Goal: Contribute content: Contribute content

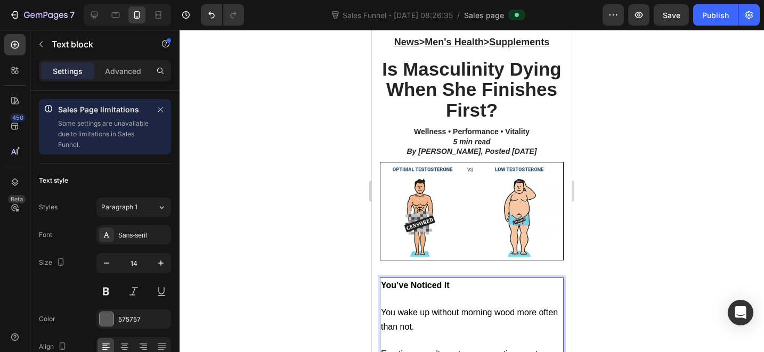
scroll to position [132, 0]
click at [430, 105] on strong "Is Masculinity Dying When She Finishes First?" at bounding box center [471, 90] width 179 height 62
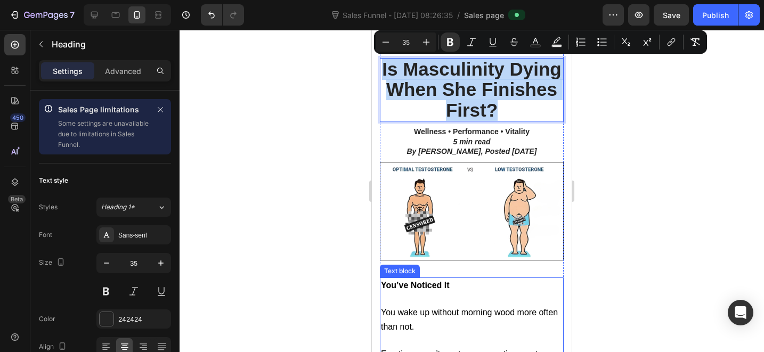
copy strong "Is Masculinity Dying When She Finishes First?"
click at [469, 105] on strong "Is Masculinity Dying When She Finishes First?" at bounding box center [471, 90] width 179 height 62
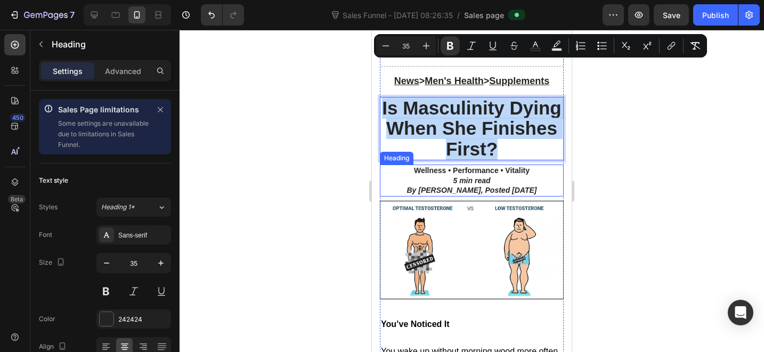
scroll to position [89, 0]
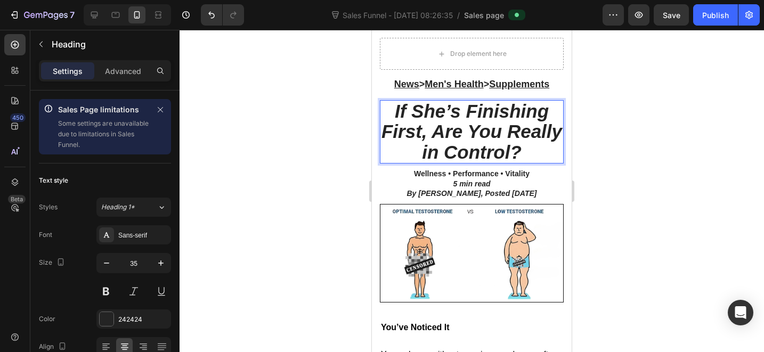
click at [503, 138] on icon "If She’s Finishing First, Are You Really in Control?" at bounding box center [471, 132] width 181 height 62
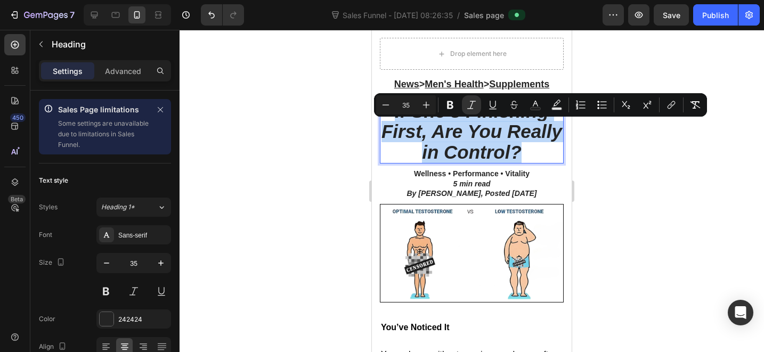
click at [503, 138] on icon "If She’s Finishing First, Are You Really in Control?" at bounding box center [471, 132] width 181 height 62
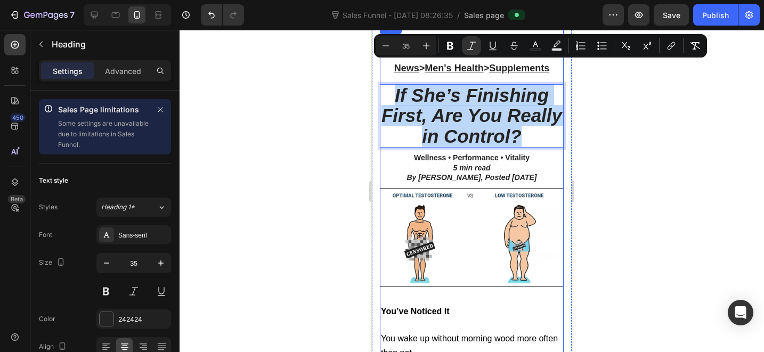
scroll to position [91, 0]
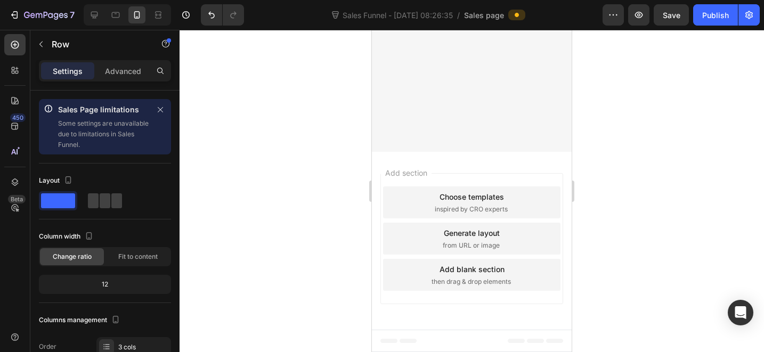
scroll to position [7346, 0]
click at [723, 4] on button "Publish" at bounding box center [715, 14] width 45 height 21
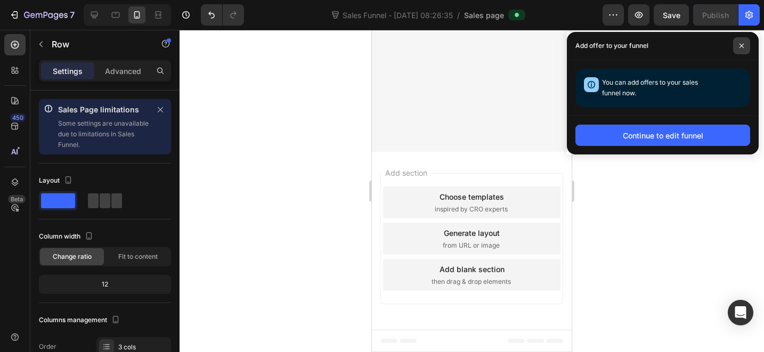
click at [744, 42] on span at bounding box center [741, 45] width 17 height 17
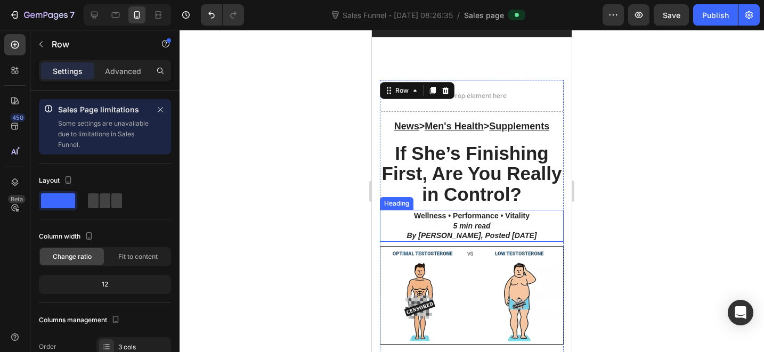
scroll to position [62, 0]
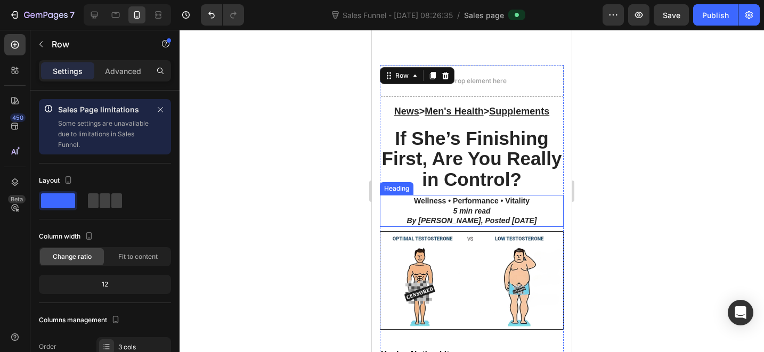
click at [421, 221] on icon "By [PERSON_NAME], Posted [DATE]" at bounding box center [472, 220] width 130 height 9
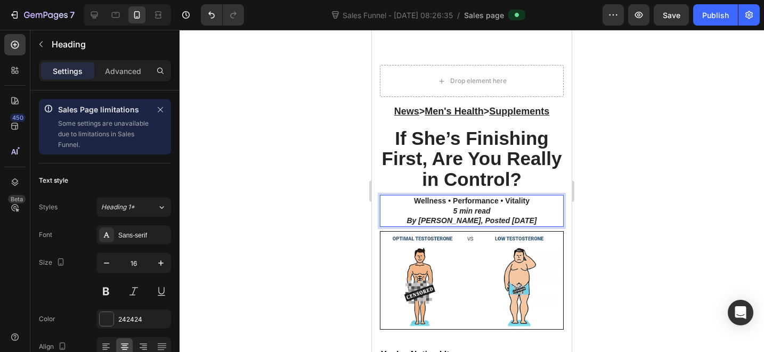
drag, startPoint x: 465, startPoint y: 216, endPoint x: 538, endPoint y: 225, distance: 73.5
click at [538, 225] on p "Wellness • Performance • Vitality 5 min read By [PERSON_NAME], Posted [DATE]" at bounding box center [472, 211] width 182 height 30
drag, startPoint x: 504, startPoint y: 217, endPoint x: 531, endPoint y: 218, distance: 27.2
click at [531, 218] on icon "By [PERSON_NAME], Founder of Primal Shilajit" at bounding box center [471, 220] width 169 height 9
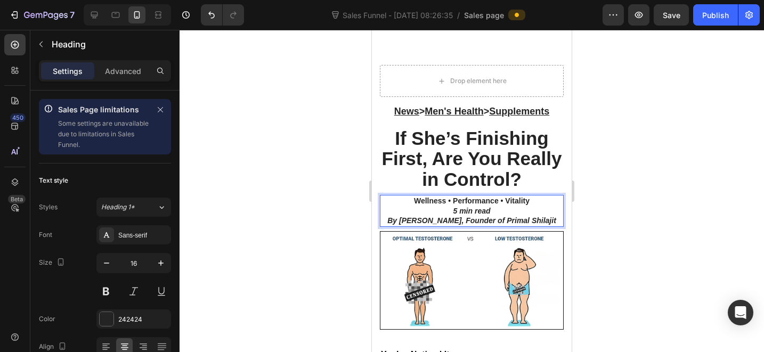
drag, startPoint x: 500, startPoint y: 218, endPoint x: 551, endPoint y: 223, distance: 50.8
click at [551, 223] on p "Wellness • Performance • Vitality 5 min read By [PERSON_NAME], Founder of [PERS…" at bounding box center [472, 211] width 182 height 30
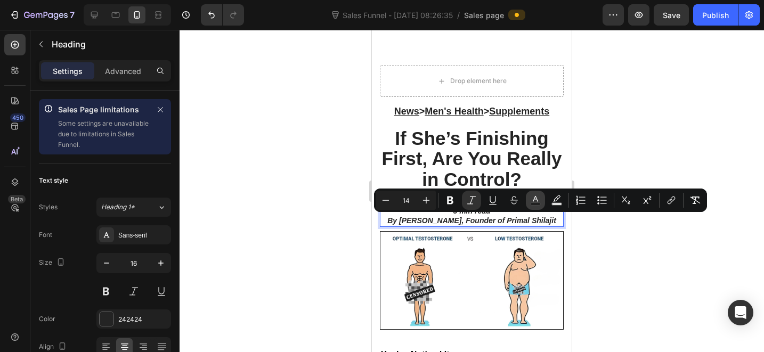
click at [532, 202] on icon "Editor contextual toolbar" at bounding box center [535, 200] width 11 height 11
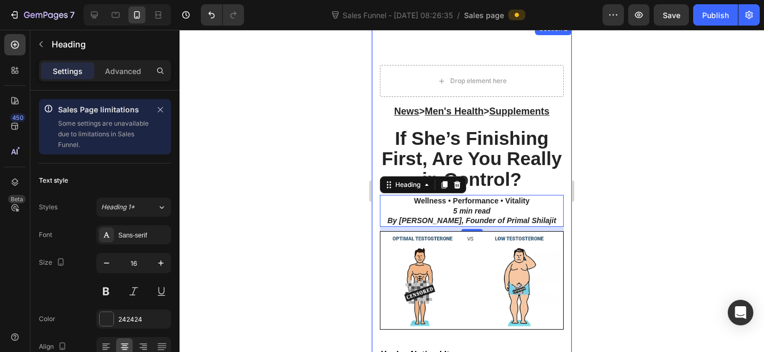
drag, startPoint x: 931, startPoint y: 374, endPoint x: 559, endPoint y: 342, distance: 373.2
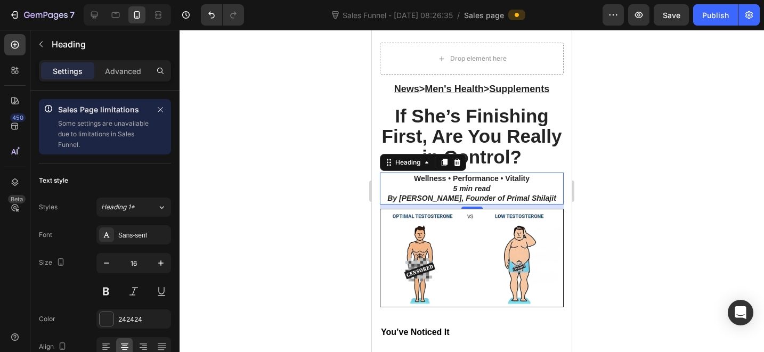
scroll to position [138, 0]
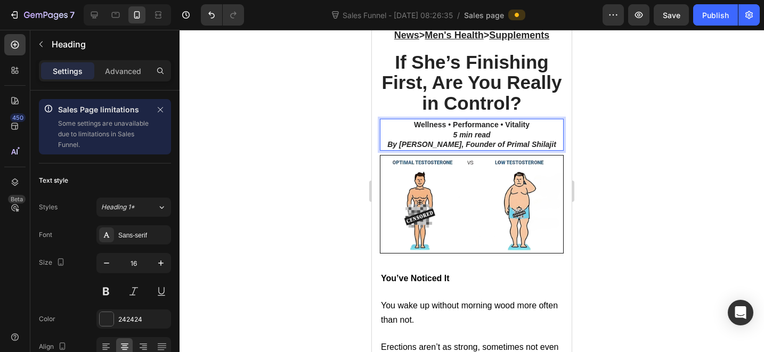
click at [528, 150] on h2 "Wellness • Performance • Vitality 5 min read By [PERSON_NAME], Founder of [PERS…" at bounding box center [472, 135] width 184 height 32
click at [514, 150] on h2 "Wellness • Performance • Vitality 5 min read By [PERSON_NAME], Founder of [PERS…" at bounding box center [472, 135] width 184 height 32
drag, startPoint x: 501, startPoint y: 145, endPoint x: 554, endPoint y: 148, distance: 53.3
click at [554, 148] on h2 "Wellness • Performance • Vitality 5 min read By [PERSON_NAME], Founder of [PERS…" at bounding box center [472, 135] width 184 height 32
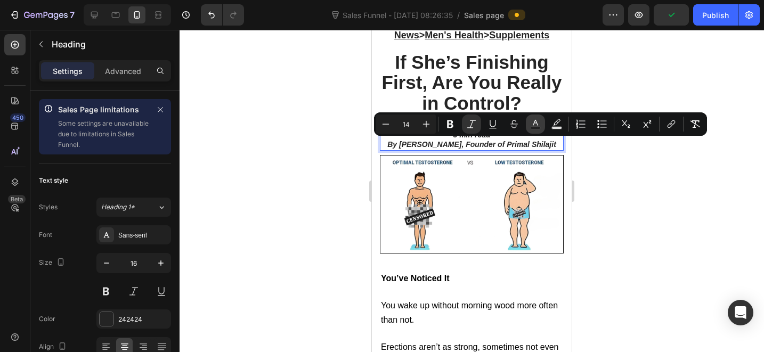
click at [536, 123] on icon "Editor contextual toolbar" at bounding box center [535, 123] width 5 height 6
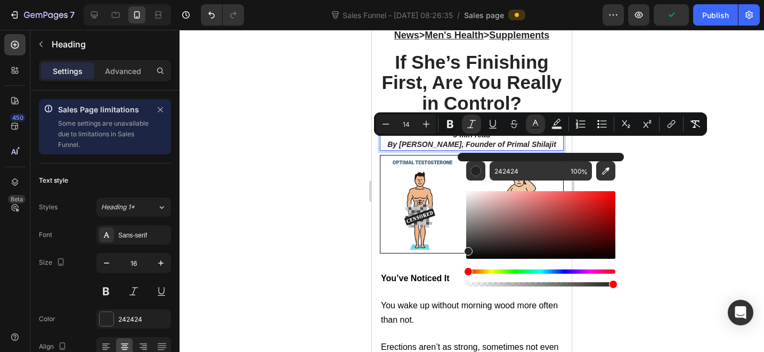
click at [559, 268] on div "Editor contextual toolbar" at bounding box center [540, 239] width 149 height 100
click at [554, 271] on div "Hue" at bounding box center [540, 272] width 149 height 4
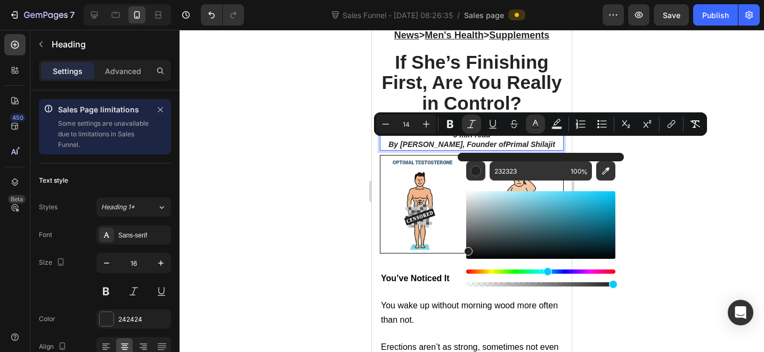
click at [546, 272] on div "Hue" at bounding box center [540, 272] width 149 height 4
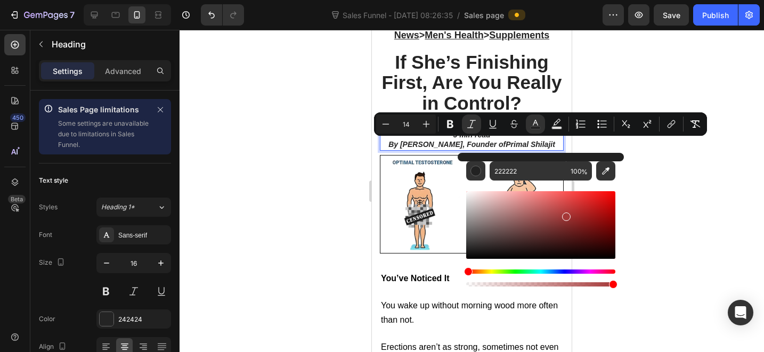
click at [564, 215] on div "Editor contextual toolbar" at bounding box center [540, 225] width 149 height 68
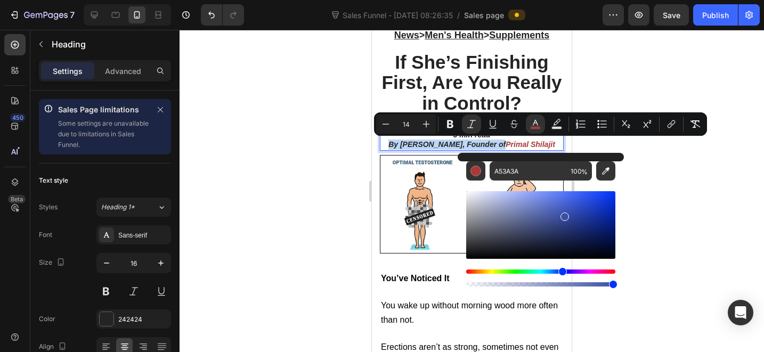
click at [561, 272] on div "Hue" at bounding box center [540, 272] width 149 height 4
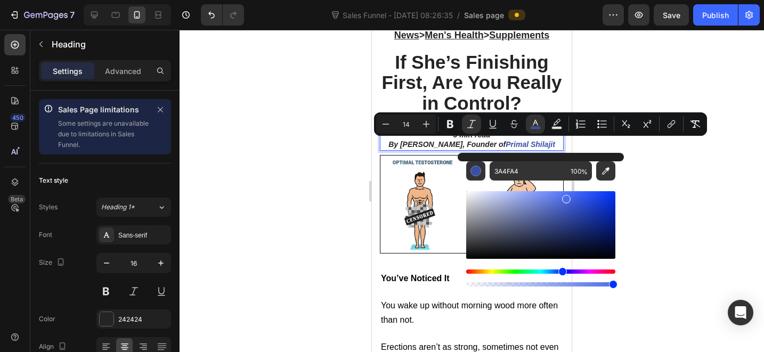
drag, startPoint x: 569, startPoint y: 217, endPoint x: 566, endPoint y: 197, distance: 20.1
click at [566, 197] on div "Editor contextual toolbar" at bounding box center [540, 225] width 149 height 68
type input "4E6DE8"
drag, startPoint x: 659, startPoint y: 202, endPoint x: 635, endPoint y: 200, distance: 24.0
click at [659, 202] on div at bounding box center [472, 191] width 584 height 322
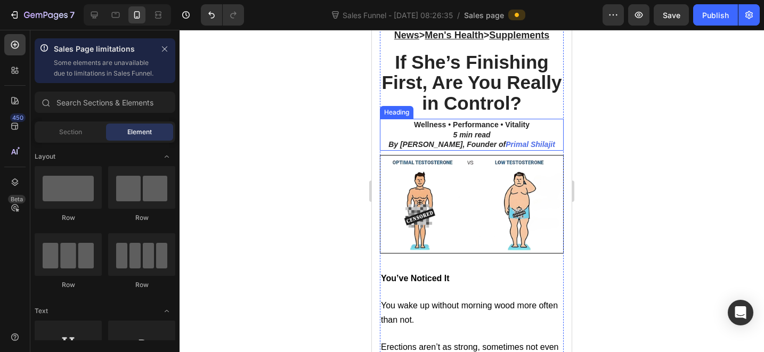
click at [531, 144] on icon "Primal Shilajit" at bounding box center [530, 144] width 50 height 9
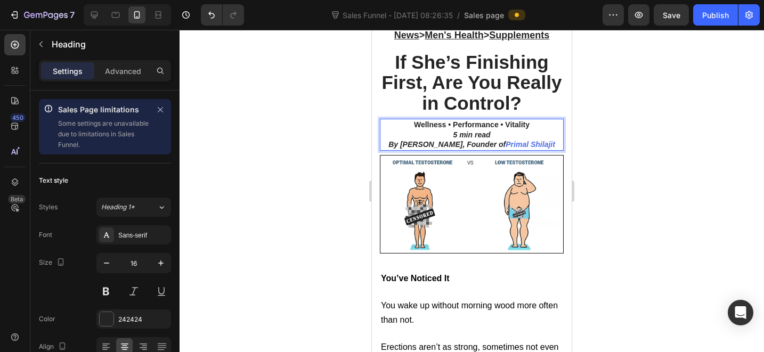
click at [505, 144] on icon "Primal Shilajit" at bounding box center [530, 144] width 50 height 9
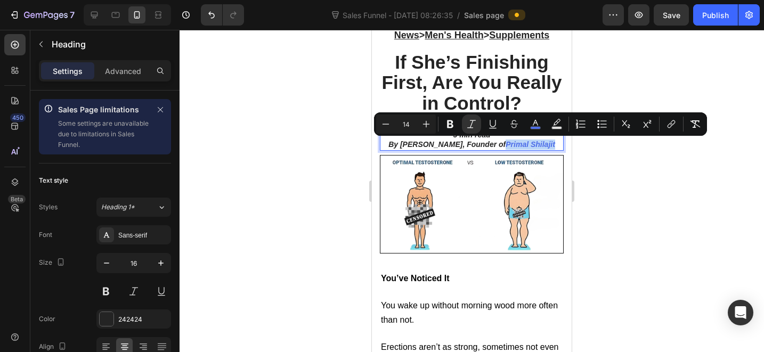
drag, startPoint x: 505, startPoint y: 144, endPoint x: 549, endPoint y: 145, distance: 43.7
click at [549, 145] on icon "Primal Shilajit" at bounding box center [530, 144] width 50 height 9
click at [624, 164] on div at bounding box center [472, 191] width 584 height 322
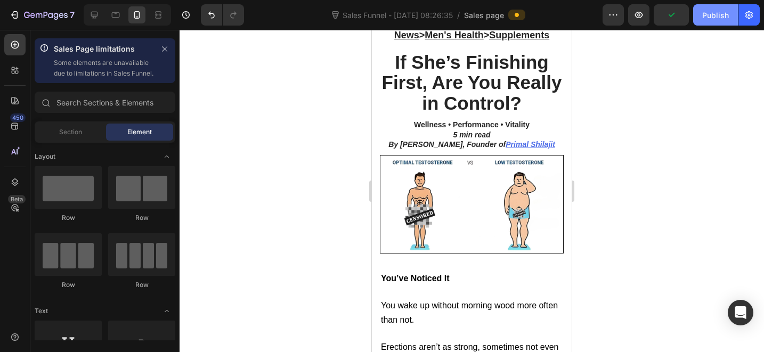
click at [713, 21] on button "Publish" at bounding box center [715, 14] width 45 height 21
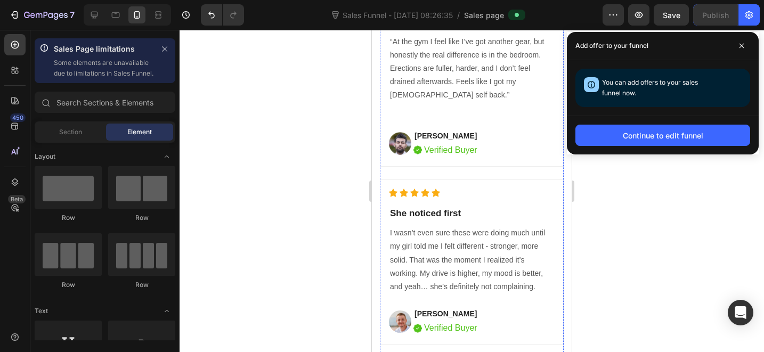
scroll to position [3417, 0]
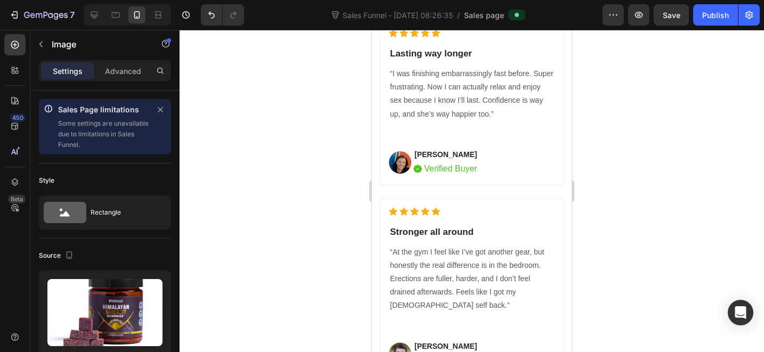
scroll to position [3478, 0]
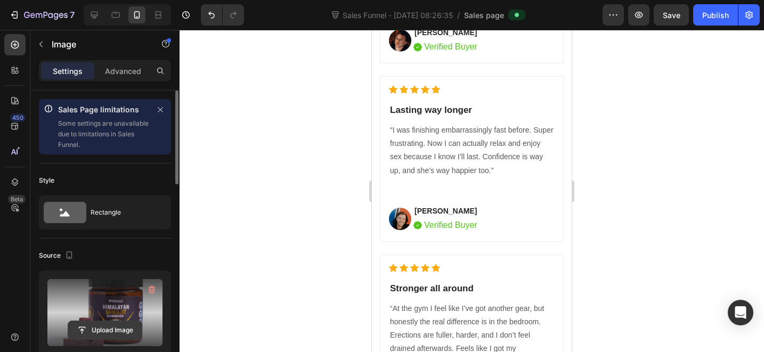
click at [104, 325] on input "file" at bounding box center [105, 330] width 74 height 18
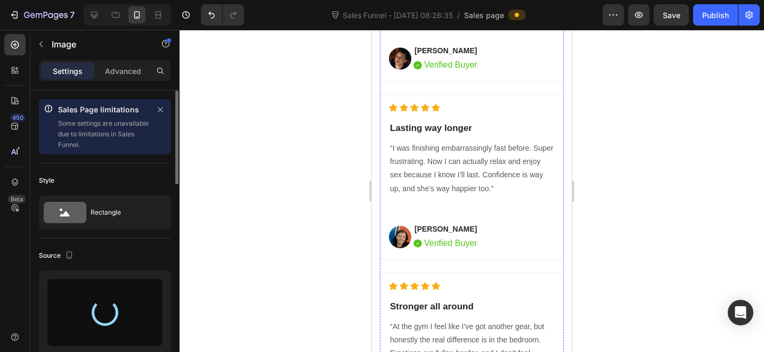
type input "[URL][DOMAIN_NAME]"
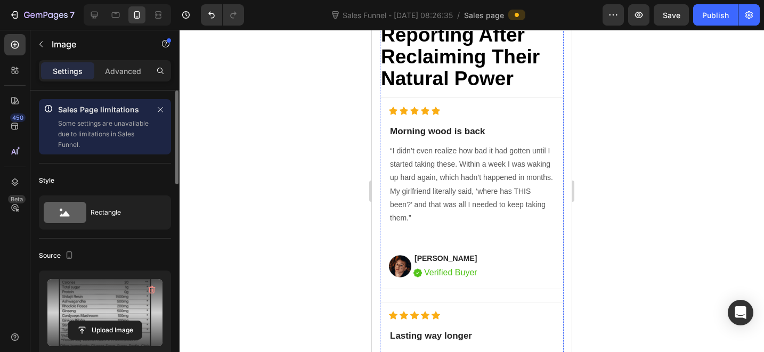
scroll to position [3256, 0]
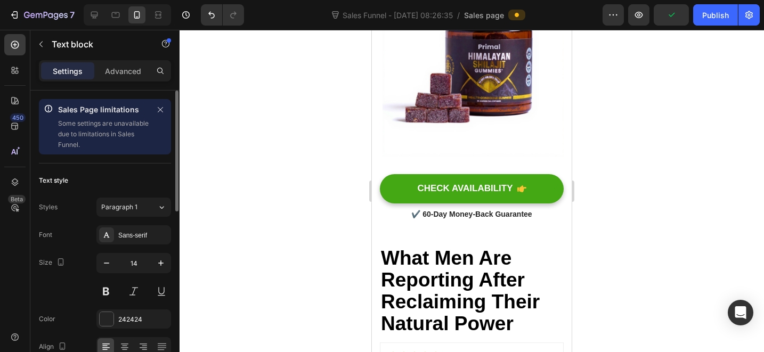
scroll to position [3100, 0]
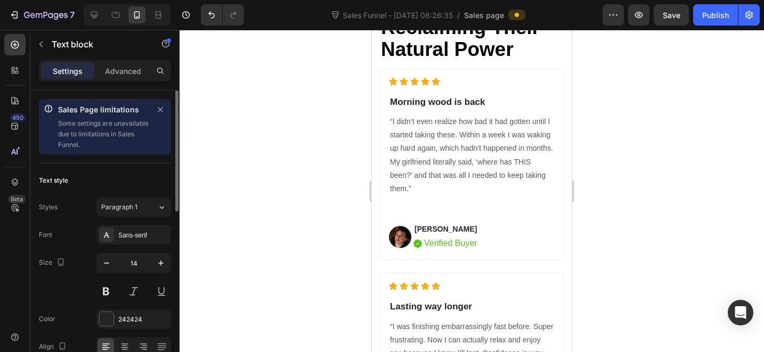
scroll to position [3287, 0]
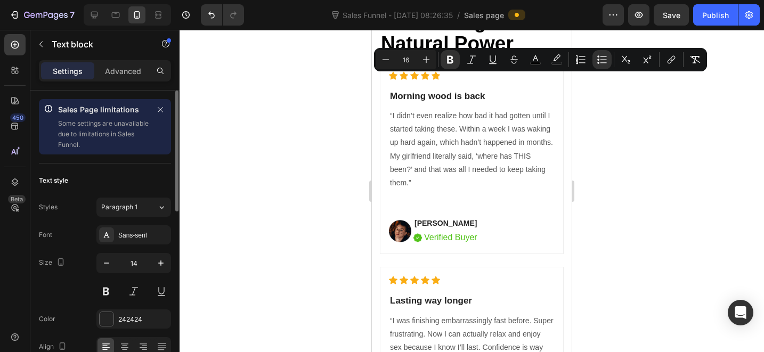
drag, startPoint x: 480, startPoint y: 84, endPoint x: 410, endPoint y: 84, distance: 69.8
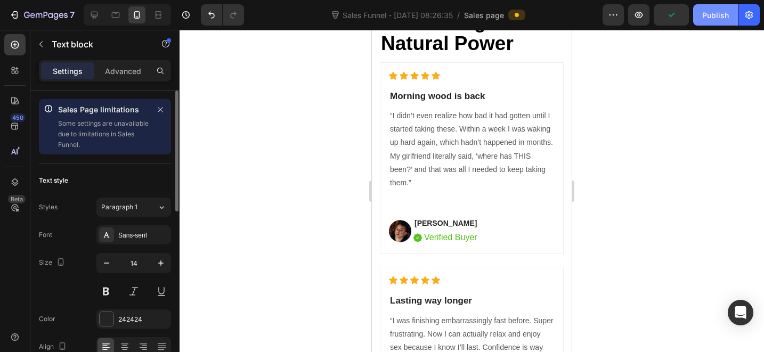
click at [724, 16] on div "Publish" at bounding box center [715, 15] width 27 height 11
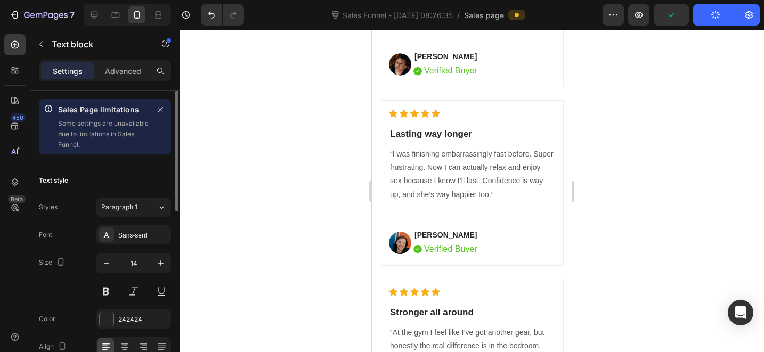
scroll to position [3480, 0]
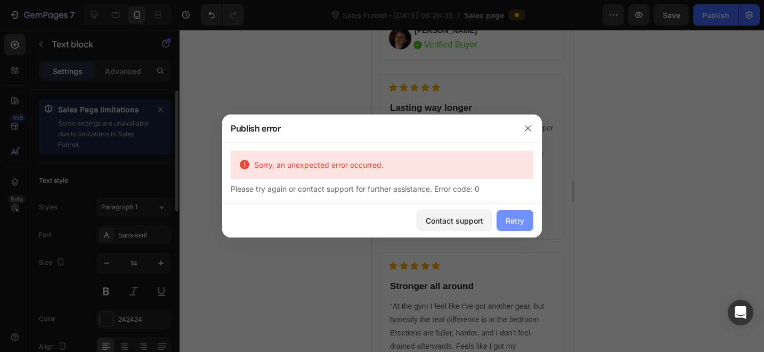
click at [520, 225] on div "Retry" at bounding box center [514, 220] width 19 height 11
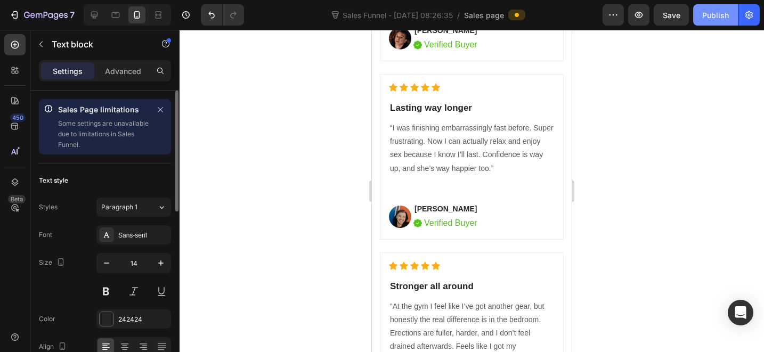
click at [709, 6] on button "Publish" at bounding box center [715, 14] width 45 height 21
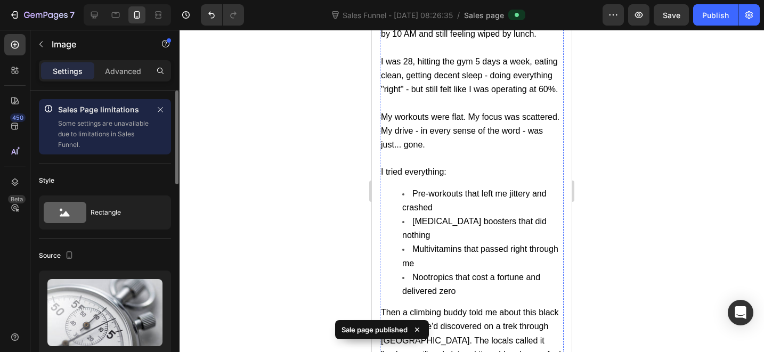
scroll to position [5657, 0]
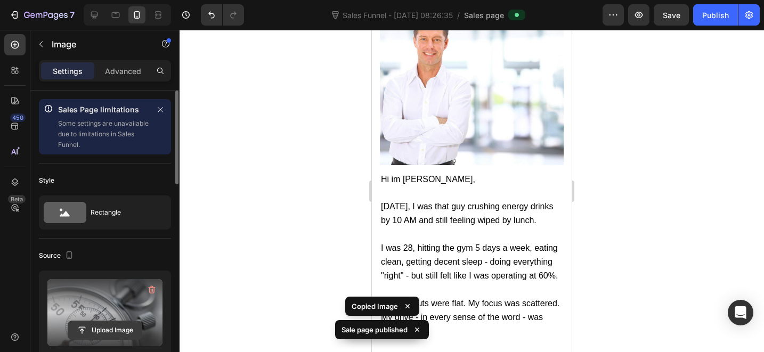
click at [104, 327] on input "file" at bounding box center [105, 330] width 74 height 18
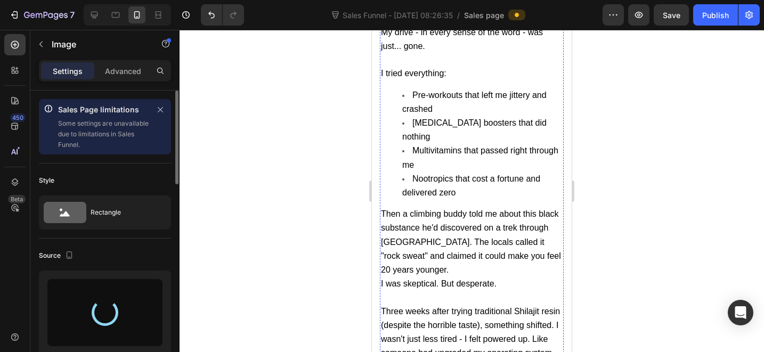
scroll to position [5944, 0]
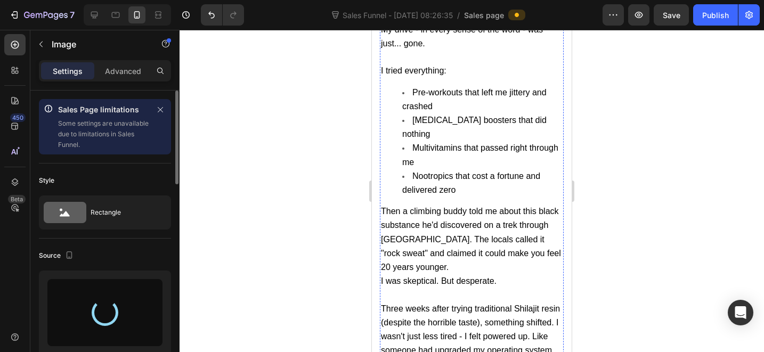
type input "[URL][DOMAIN_NAME]"
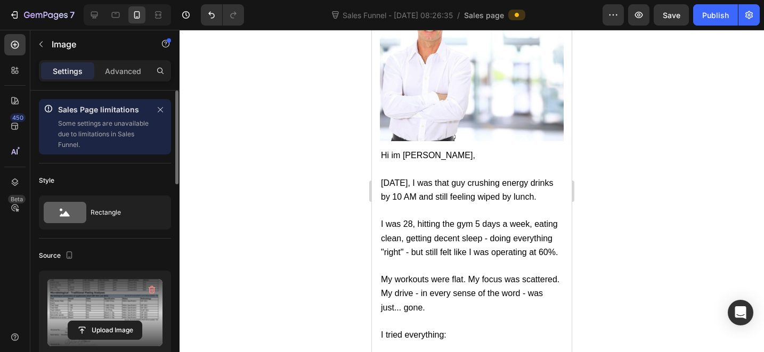
scroll to position [5746, 0]
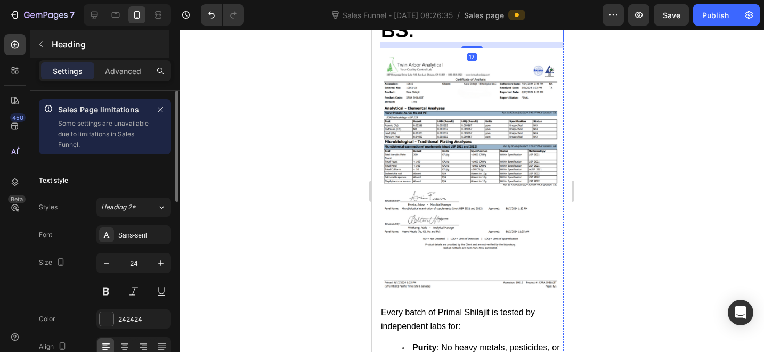
scroll to position [5165, 0]
click at [120, 12] on icon at bounding box center [115, 15] width 11 height 11
type input "28"
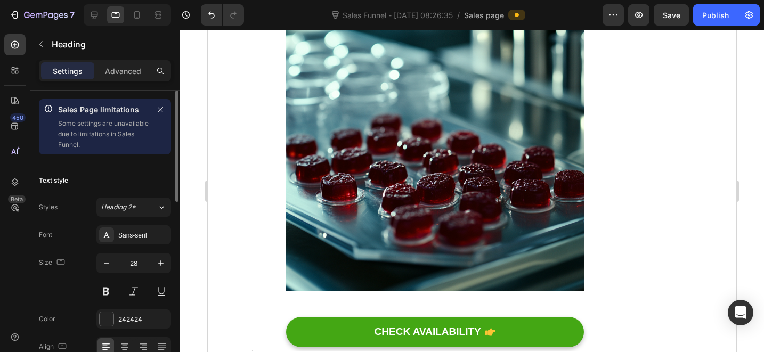
scroll to position [5710, 0]
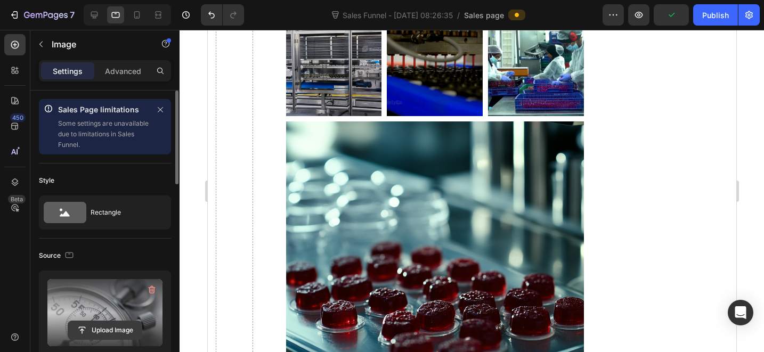
click at [107, 327] on input "file" at bounding box center [105, 330] width 74 height 18
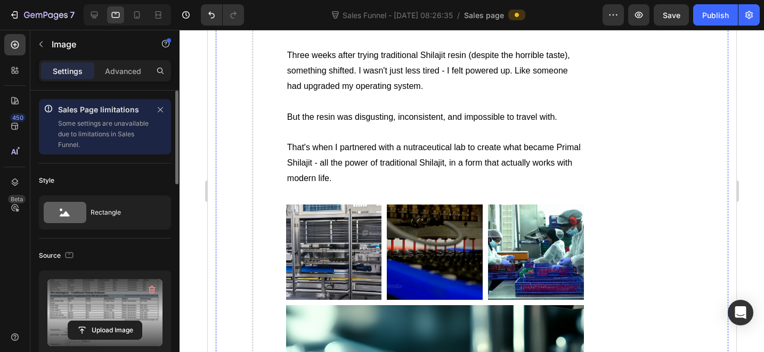
type input "[URL][DOMAIN_NAME]"
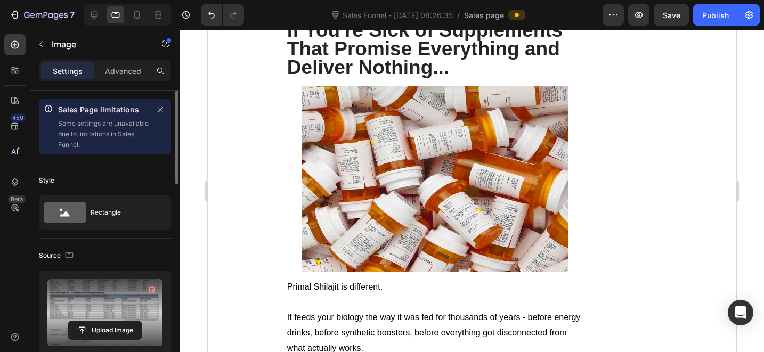
scroll to position [3439, 0]
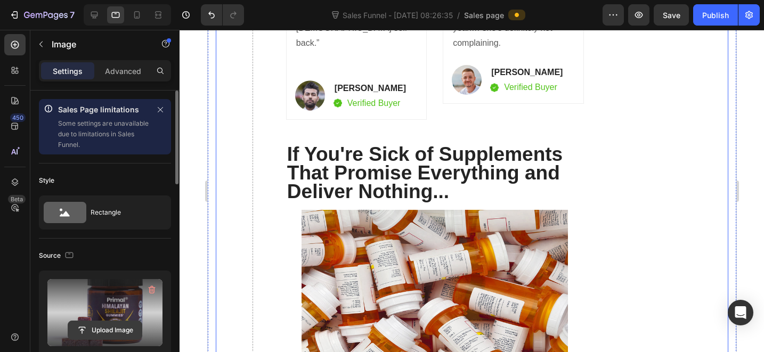
click at [111, 331] on input "file" at bounding box center [105, 330] width 74 height 18
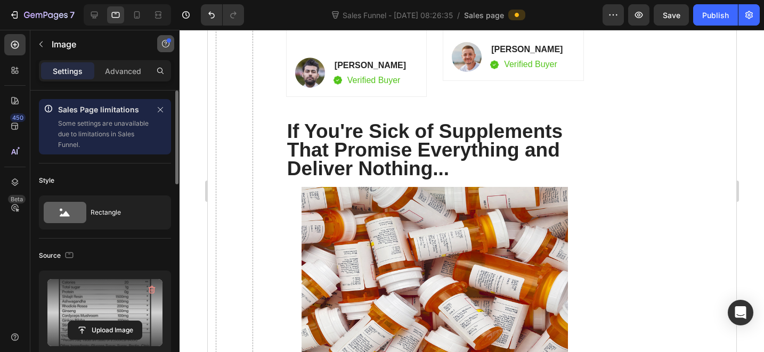
scroll to position [3438, 0]
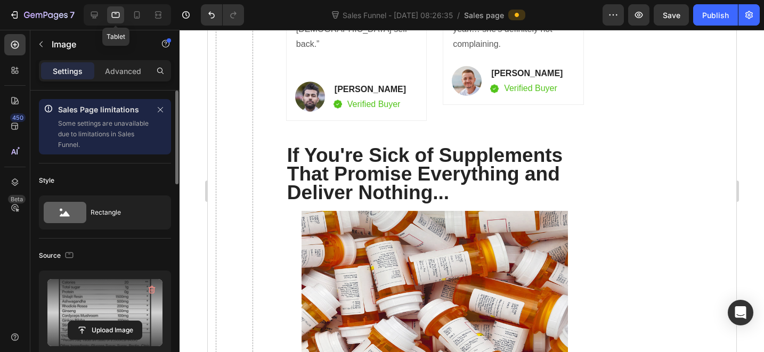
click at [105, 13] on div "Tablet" at bounding box center [127, 14] width 87 height 21
click at [97, 13] on icon at bounding box center [94, 15] width 11 height 11
type input "[URL][DOMAIN_NAME]"
type input "500"
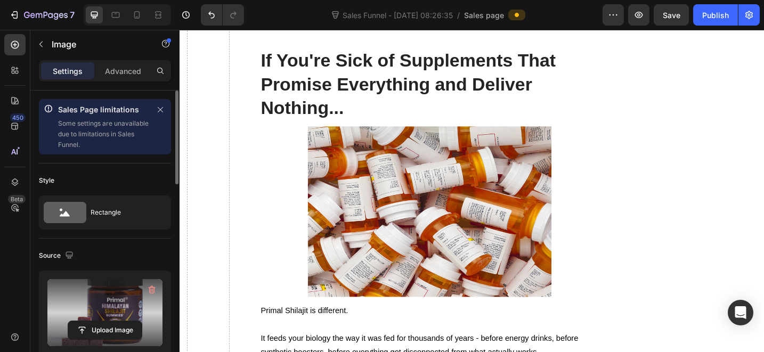
scroll to position [3367, 0]
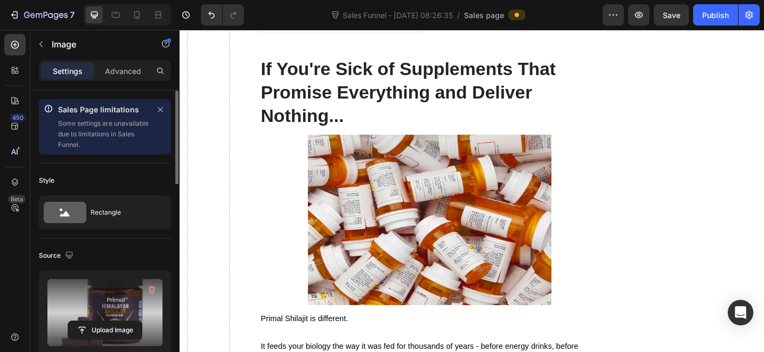
click at [117, 342] on label at bounding box center [104, 312] width 115 height 67
click at [117, 339] on input "file" at bounding box center [105, 330] width 74 height 18
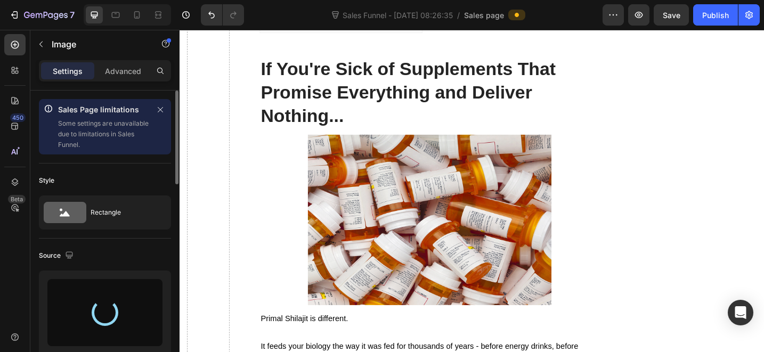
type input "[URL][DOMAIN_NAME]"
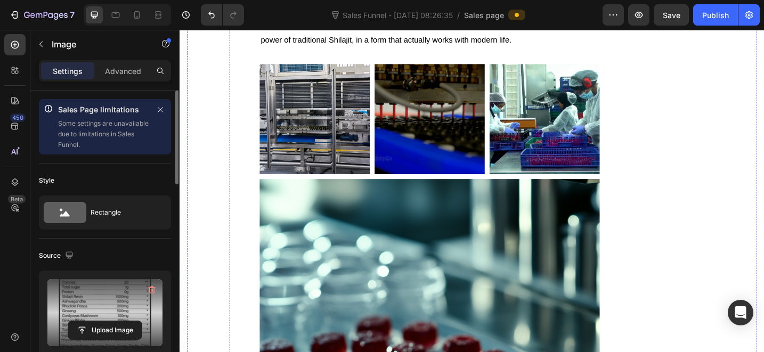
scroll to position [5498, 0]
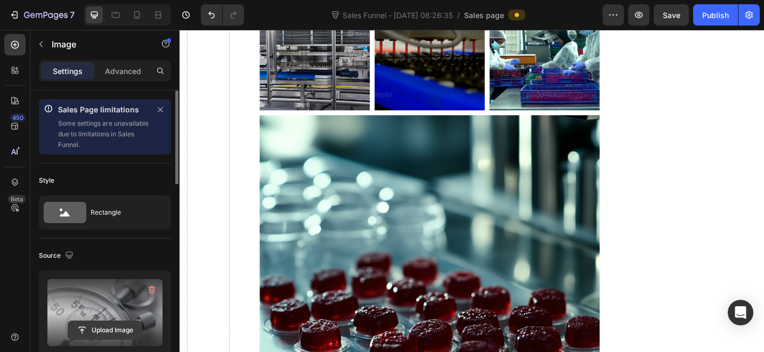
click at [131, 330] on input "file" at bounding box center [105, 330] width 74 height 18
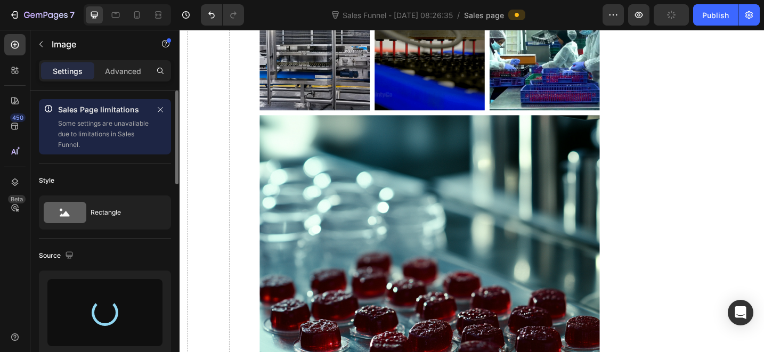
type input "[URL][DOMAIN_NAME]"
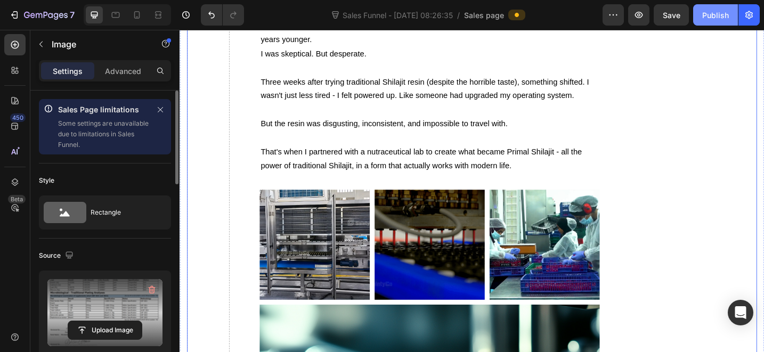
scroll to position [5436, 0]
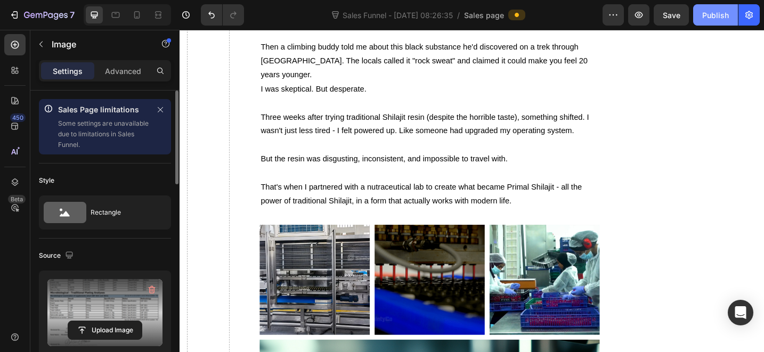
click at [705, 20] on div "Publish" at bounding box center [715, 15] width 27 height 11
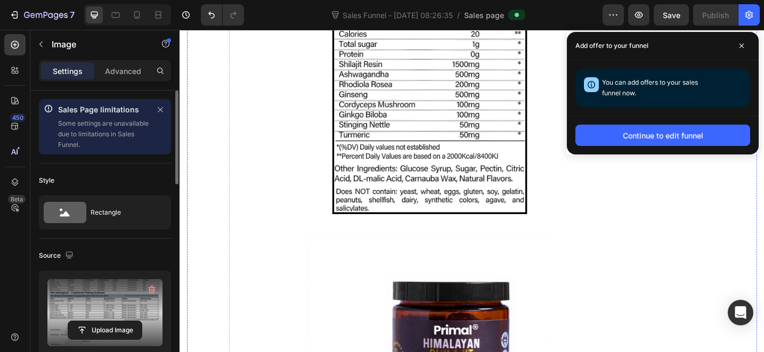
scroll to position [2128, 0]
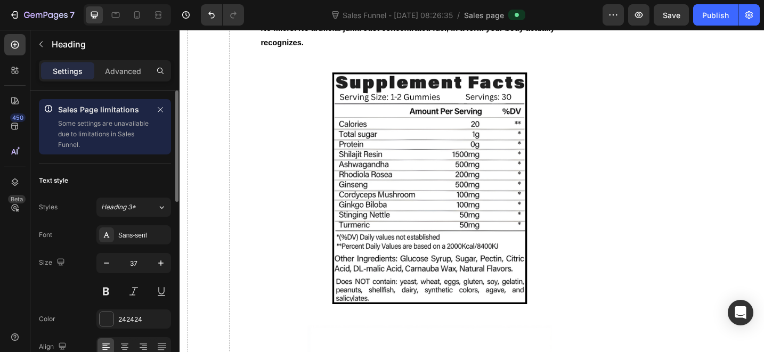
scroll to position [2220, 0]
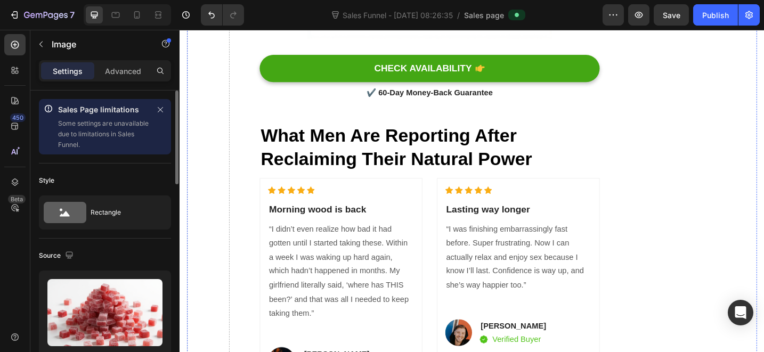
scroll to position [2768, 0]
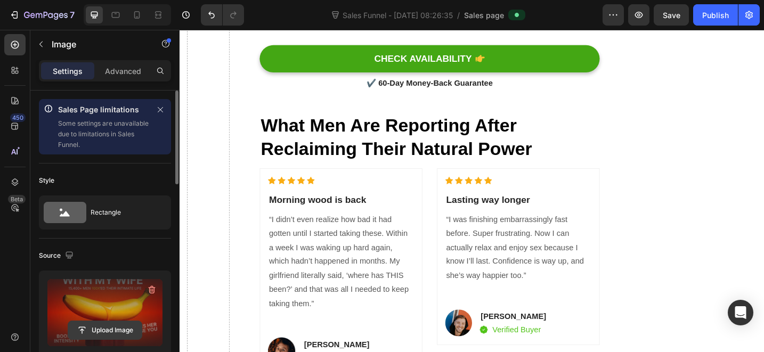
click at [124, 330] on input "file" at bounding box center [105, 330] width 74 height 18
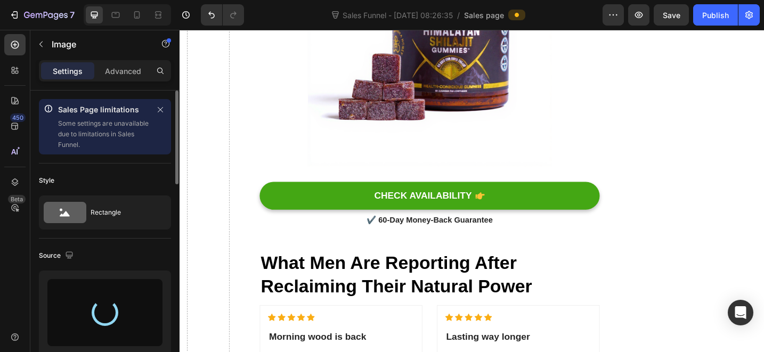
type input "[URL][DOMAIN_NAME]"
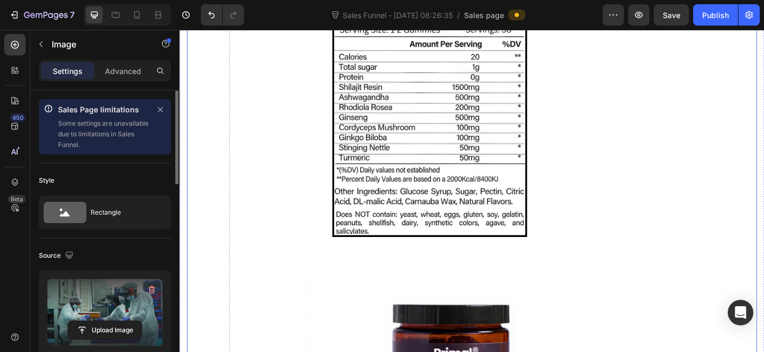
scroll to position [2383, 0]
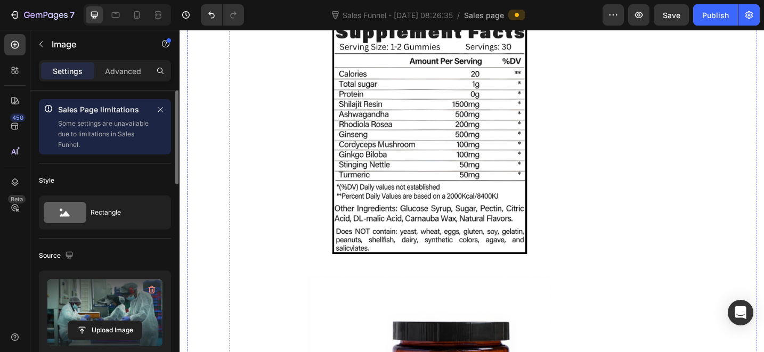
drag, startPoint x: 466, startPoint y: 133, endPoint x: 447, endPoint y: 157, distance: 30.7
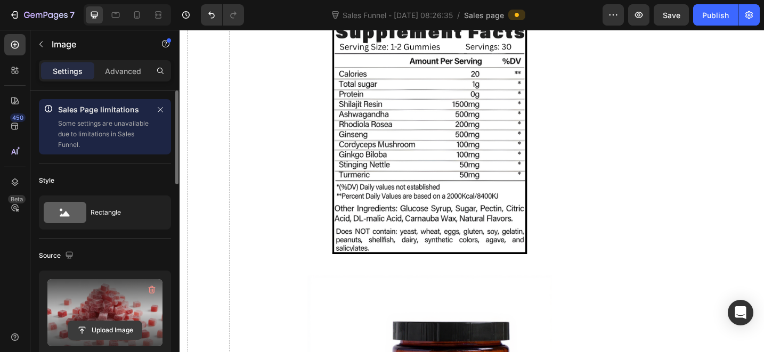
click at [101, 328] on input "file" at bounding box center [105, 330] width 74 height 18
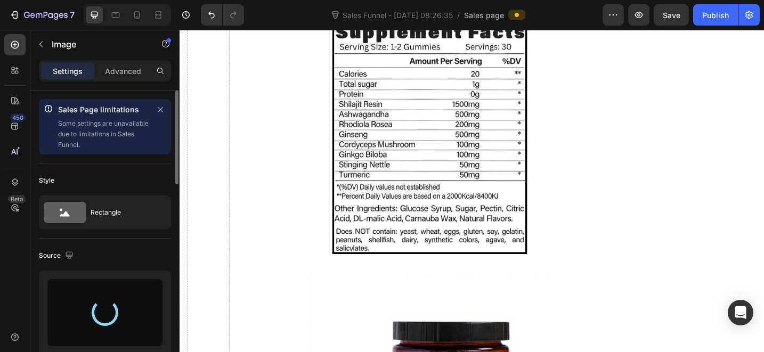
type input "[URL][DOMAIN_NAME]"
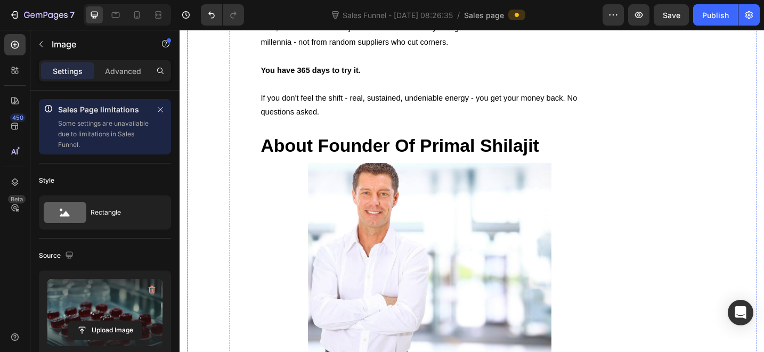
scroll to position [5338, 0]
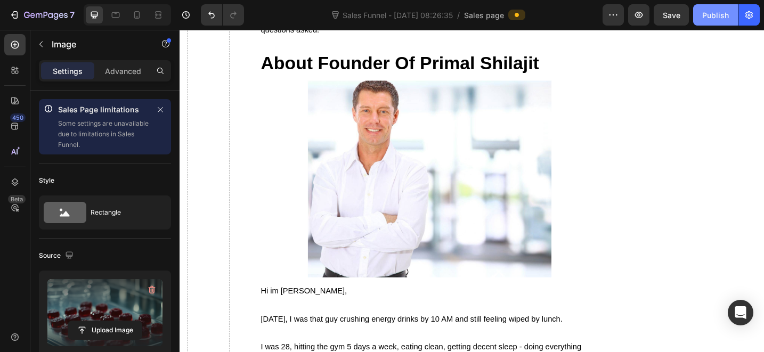
click at [711, 17] on div "Publish" at bounding box center [715, 15] width 27 height 11
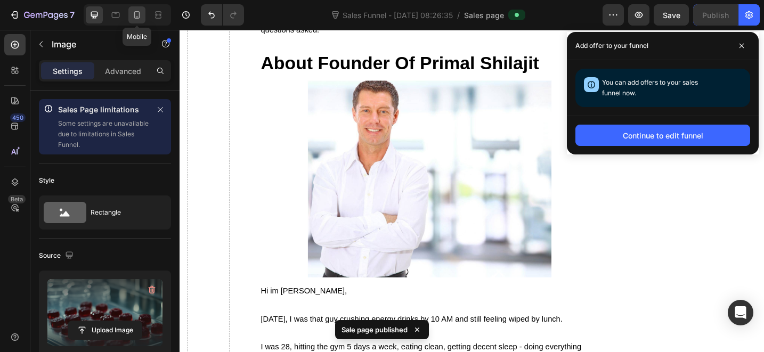
click at [144, 13] on div at bounding box center [136, 14] width 17 height 17
type input "100"
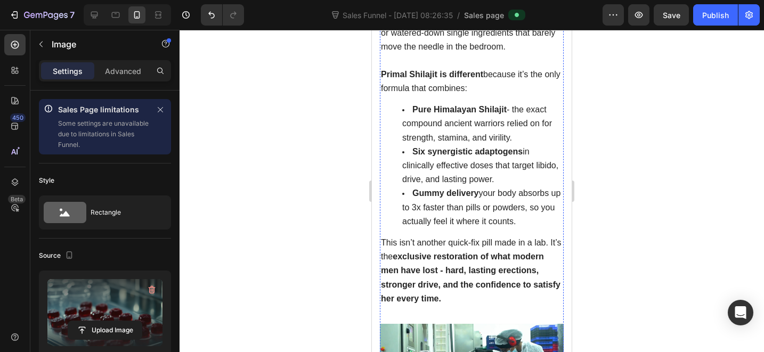
scroll to position [2356, 0]
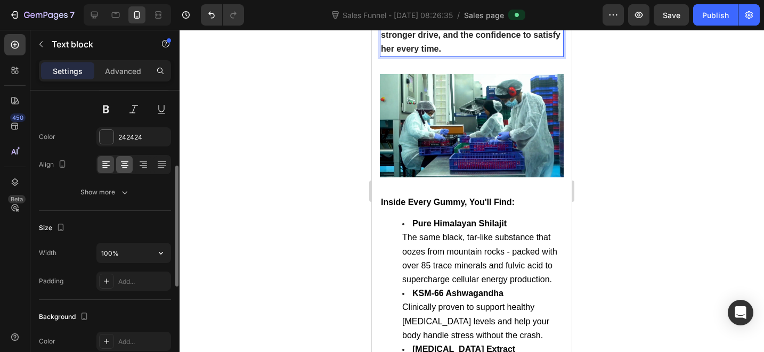
scroll to position [99, 0]
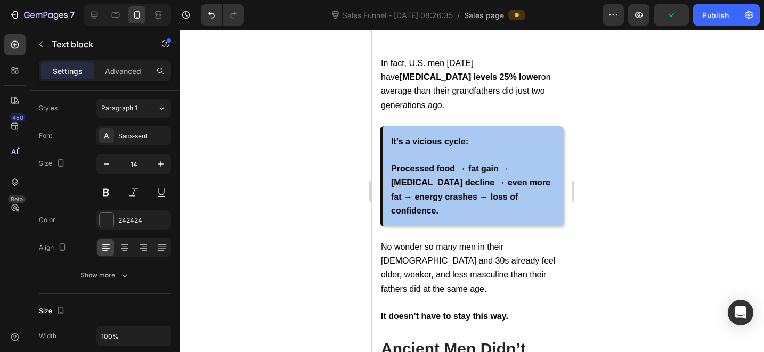
scroll to position [4814, 0]
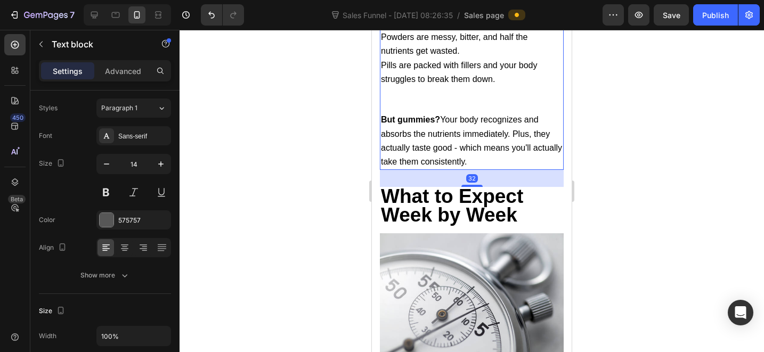
scroll to position [99, 0]
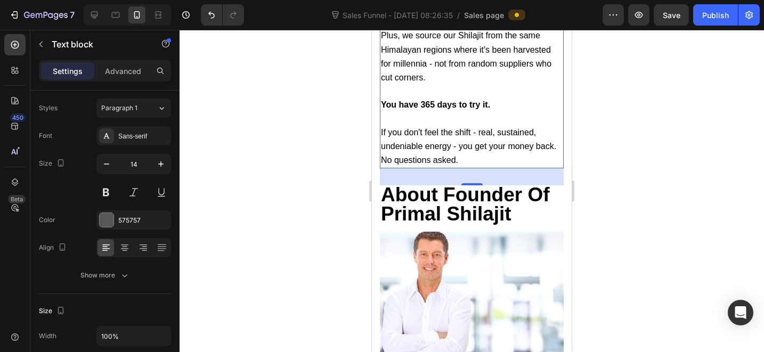
scroll to position [6179, 0]
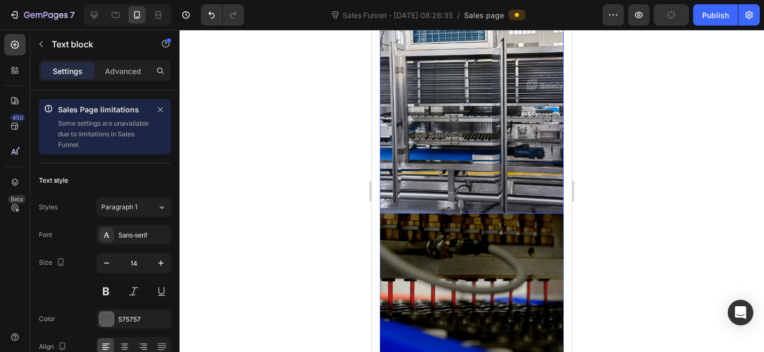
scroll to position [6953, 0]
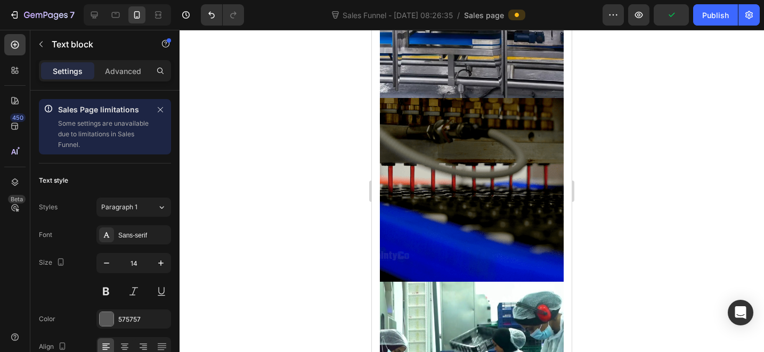
click at [707, 15] on div "Publish" at bounding box center [715, 15] width 27 height 11
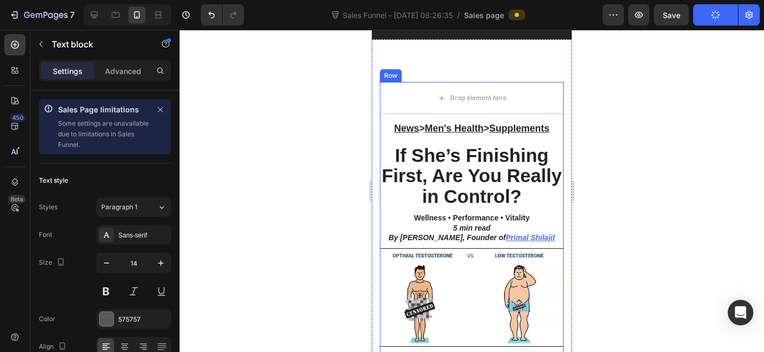
scroll to position [70, 0]
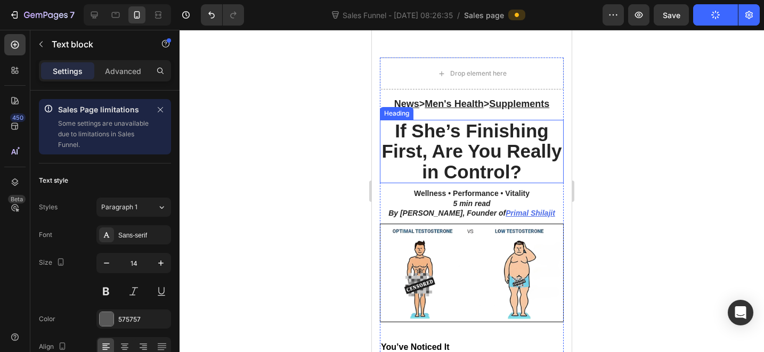
click at [418, 128] on p "If She’s Finishing First, Are You Really in Control?" at bounding box center [472, 152] width 182 height 62
click at [427, 129] on p "If She’s Finishing First, Are You Really in Control?" at bounding box center [472, 152] width 182 height 62
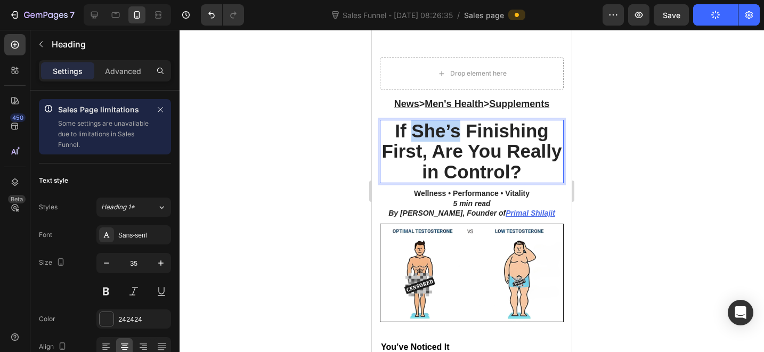
click at [427, 129] on p "If She’s Finishing First, Are You Really in Control?" at bounding box center [472, 152] width 182 height 62
click at [713, 17] on icon "button" at bounding box center [716, 15] width 10 height 10
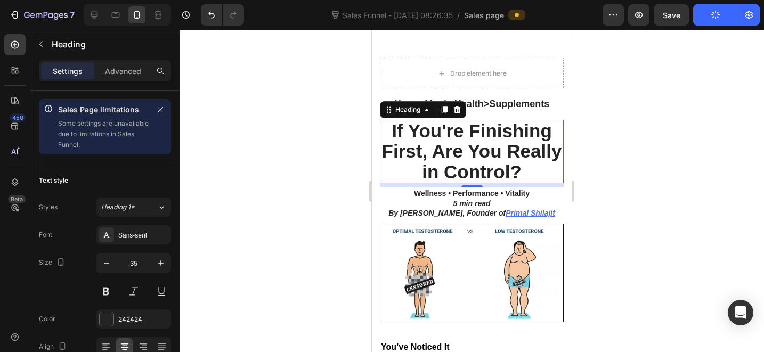
click at [713, 17] on icon "button" at bounding box center [715, 15] width 11 height 11
click at [713, 17] on icon "button" at bounding box center [714, 14] width 11 height 11
click at [698, 184] on div at bounding box center [472, 191] width 584 height 322
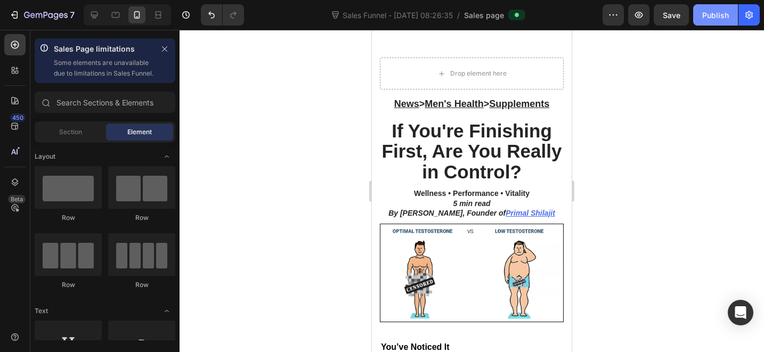
click at [723, 27] on div "7 Sales Funnel - [DATE] 08:26:35 / Sales page Preview Save Publish" at bounding box center [382, 15] width 764 height 30
click at [720, 19] on div "Publish" at bounding box center [715, 15] width 27 height 11
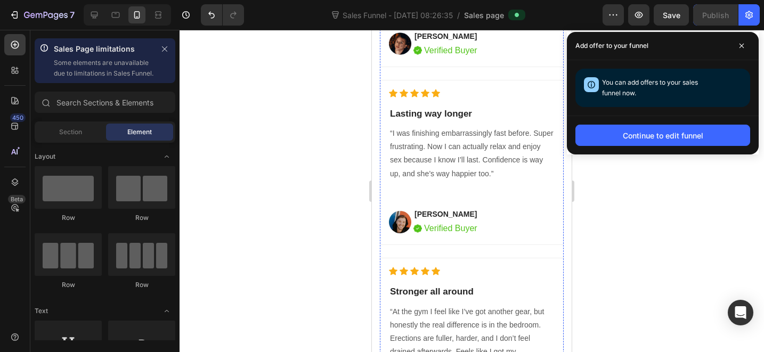
scroll to position [3705, 0]
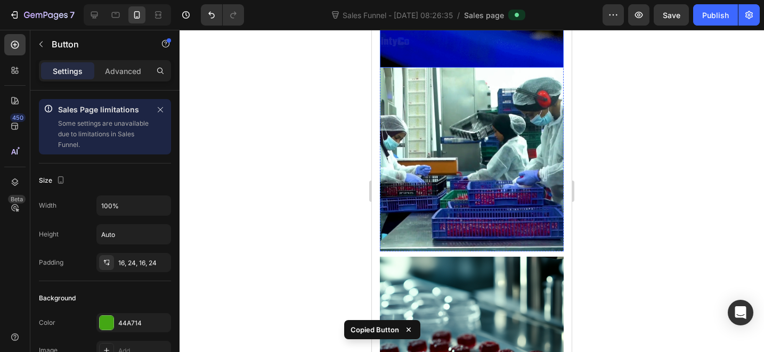
scroll to position [7021, 0]
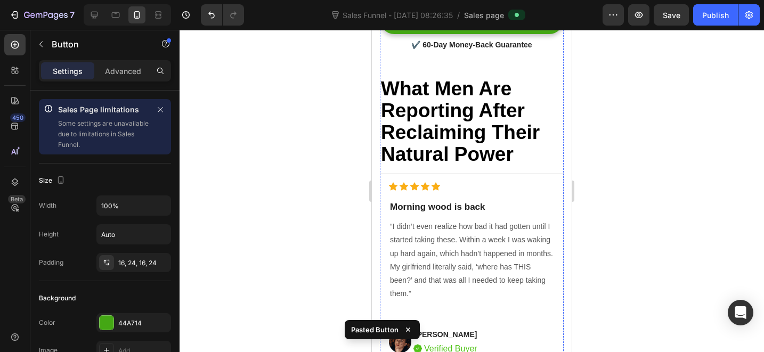
scroll to position [3674, 0]
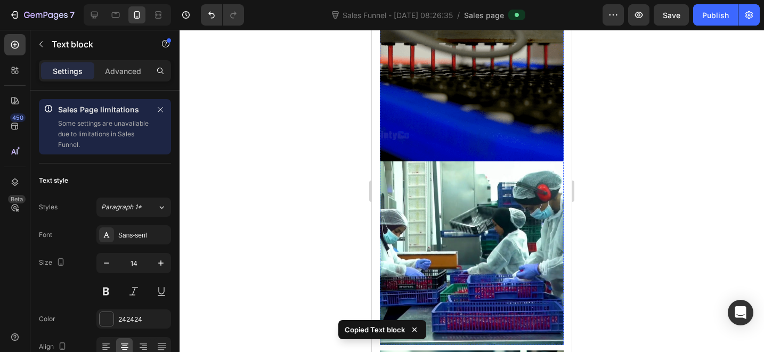
scroll to position [7076, 0]
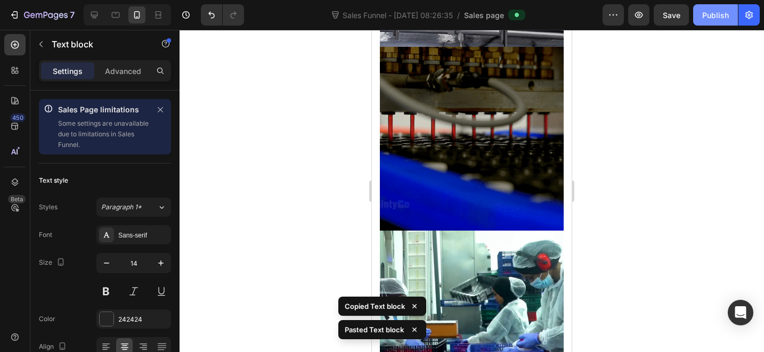
click at [716, 23] on button "Publish" at bounding box center [715, 14] width 45 height 21
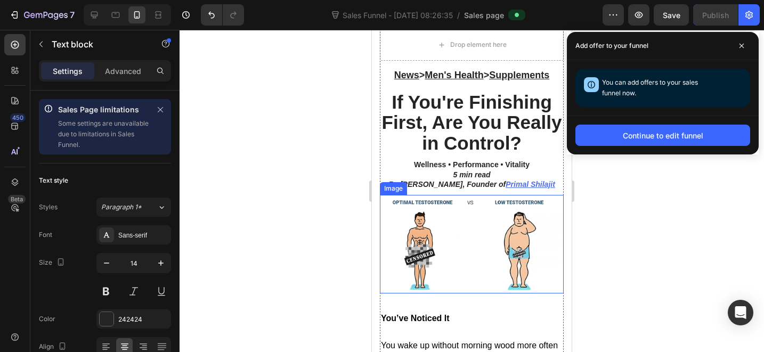
scroll to position [2418, 0]
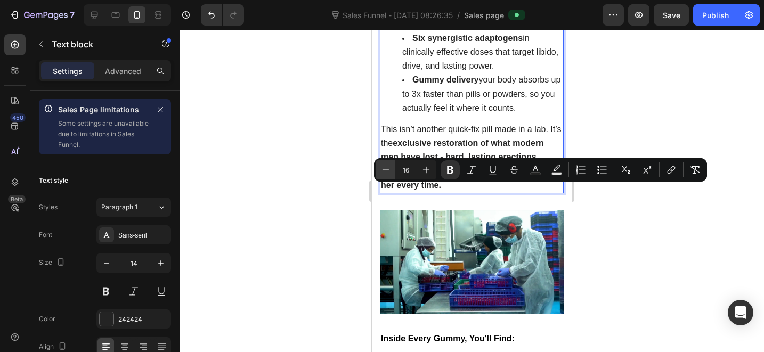
click at [381, 166] on icon "Editor contextual toolbar" at bounding box center [385, 170] width 11 height 11
click at [642, 170] on icon "Editor contextual toolbar" at bounding box center [647, 170] width 11 height 11
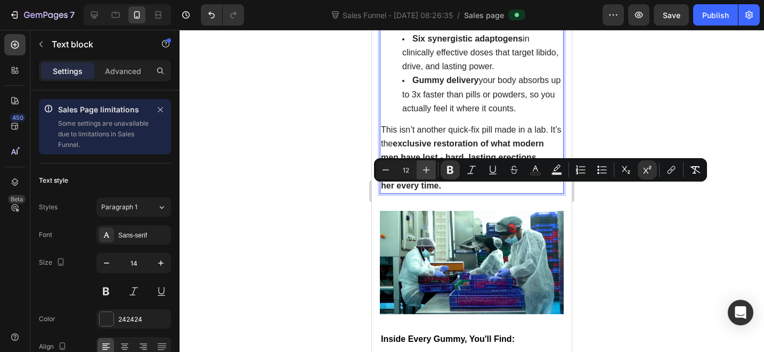
click at [424, 166] on icon "Editor contextual toolbar" at bounding box center [426, 170] width 11 height 11
type input "16"
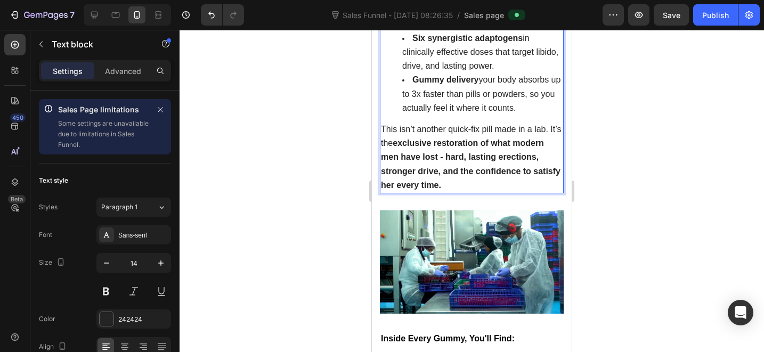
drag, startPoint x: 410, startPoint y: 185, endPoint x: 383, endPoint y: 186, distance: 27.2
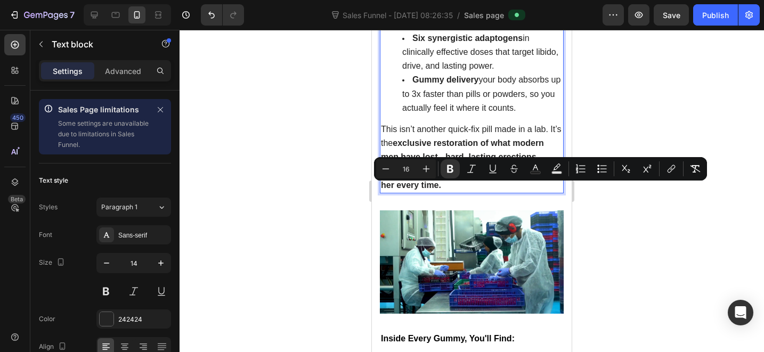
copy strong "Primal ®"
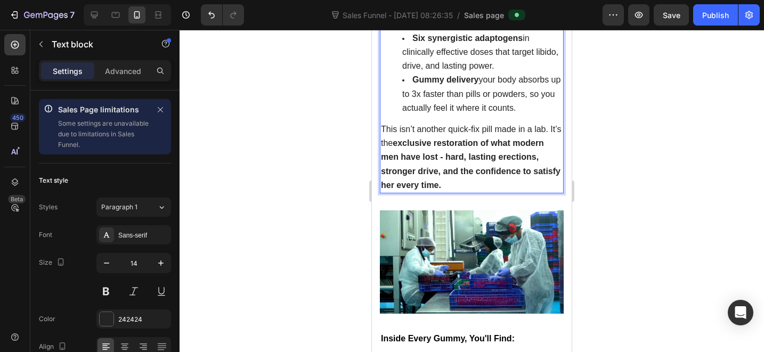
drag, startPoint x: 412, startPoint y: 327, endPoint x: 381, endPoint y: 324, distance: 31.5
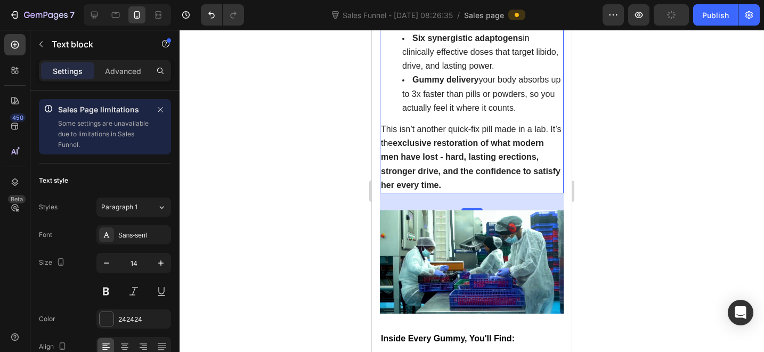
scroll to position [4814, 0]
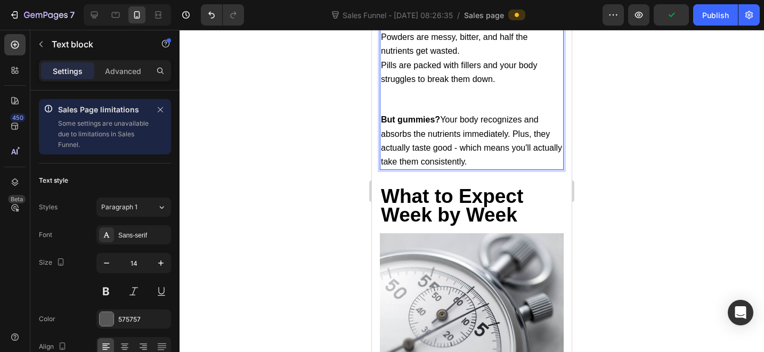
drag, startPoint x: 404, startPoint y: 190, endPoint x: 373, endPoint y: 186, distance: 30.6
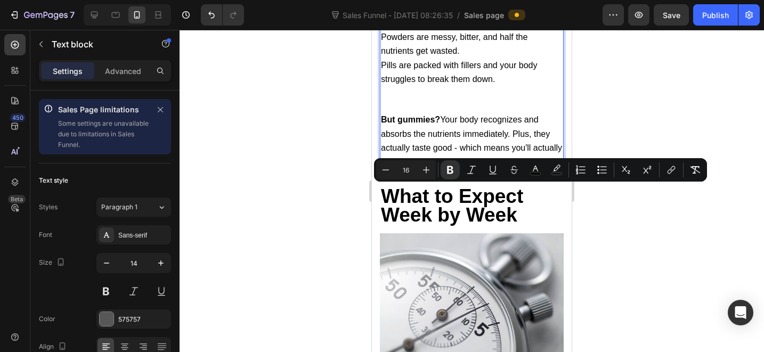
click at [638, 174] on button "Superscript" at bounding box center [647, 169] width 19 height 19
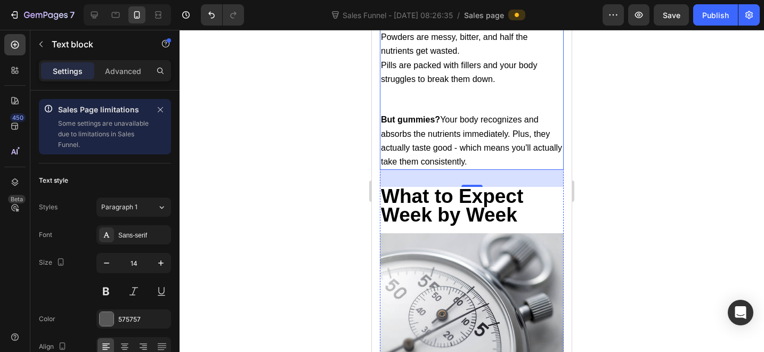
scroll to position [5878, 0]
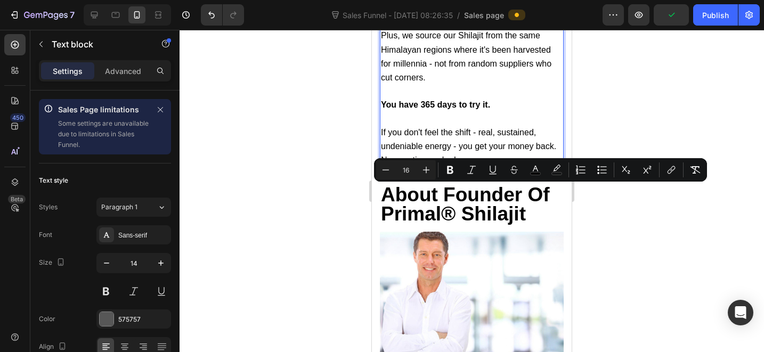
drag, startPoint x: 468, startPoint y: 190, endPoint x: 438, endPoint y: 187, distance: 29.4
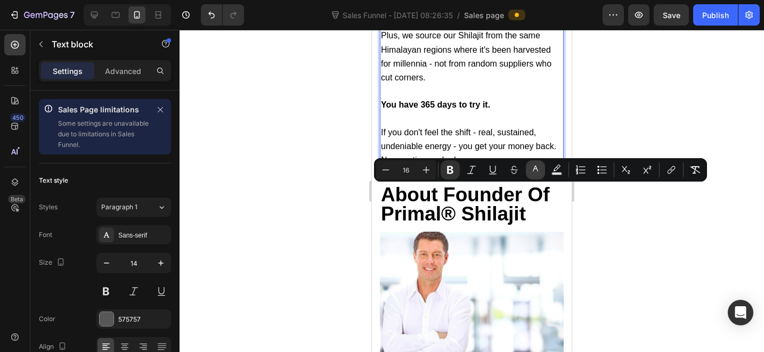
click at [532, 168] on icon "Editor contextual toolbar" at bounding box center [535, 170] width 11 height 11
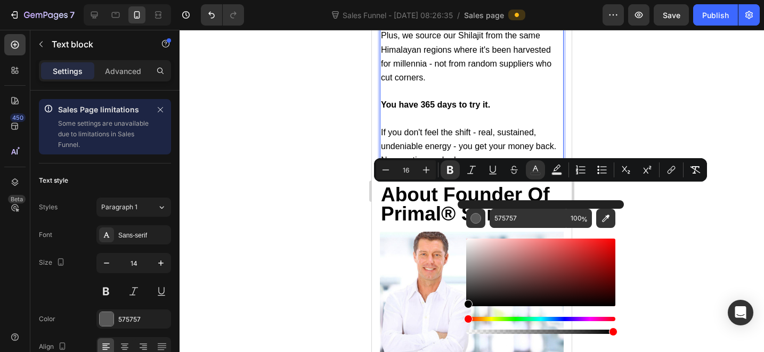
drag, startPoint x: 467, startPoint y: 283, endPoint x: 459, endPoint y: 313, distance: 30.4
click at [460, 313] on div "575757 100 %" at bounding box center [541, 268] width 166 height 136
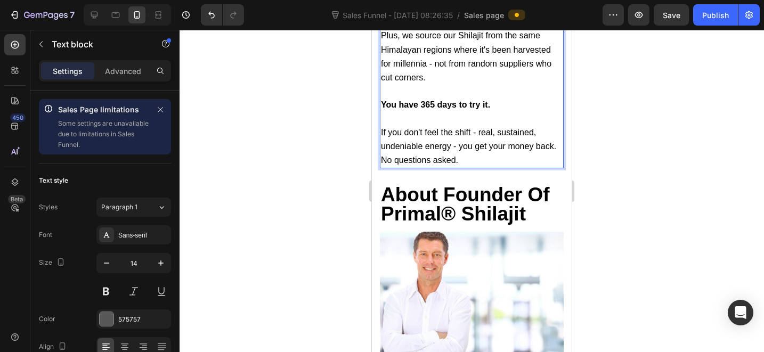
drag, startPoint x: 457, startPoint y: 190, endPoint x: 477, endPoint y: 192, distance: 20.4
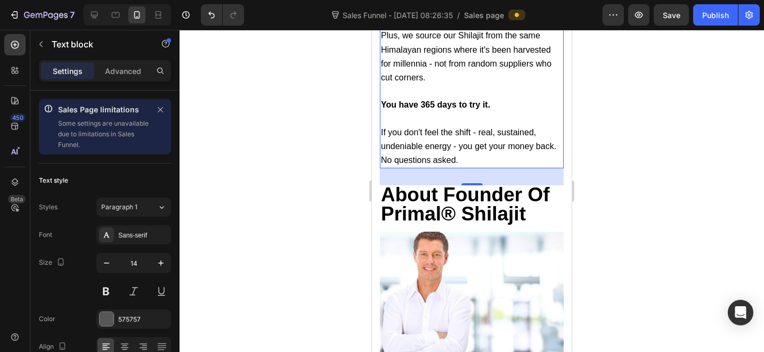
scroll to position [6179, 0]
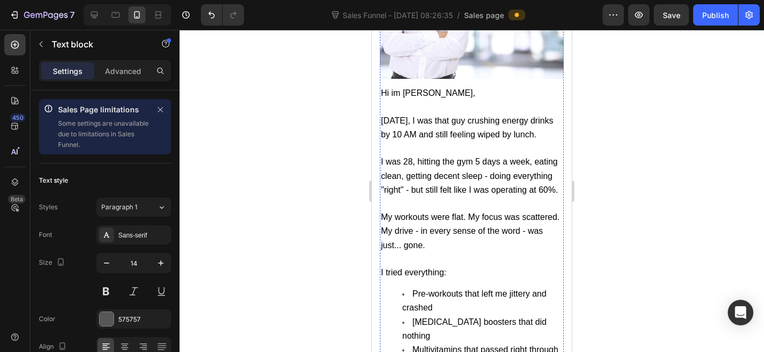
drag, startPoint x: 452, startPoint y: 192, endPoint x: 380, endPoint y: 189, distance: 72.5
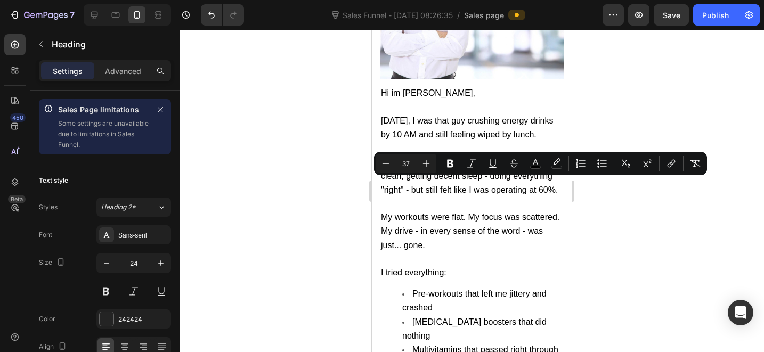
type input "16"
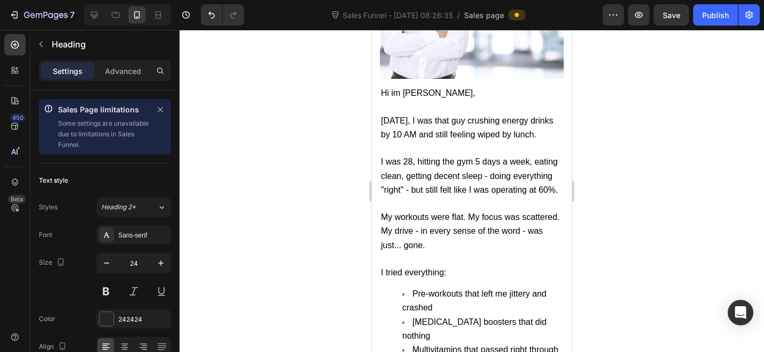
drag, startPoint x: 455, startPoint y: 187, endPoint x: 447, endPoint y: 187, distance: 8.0
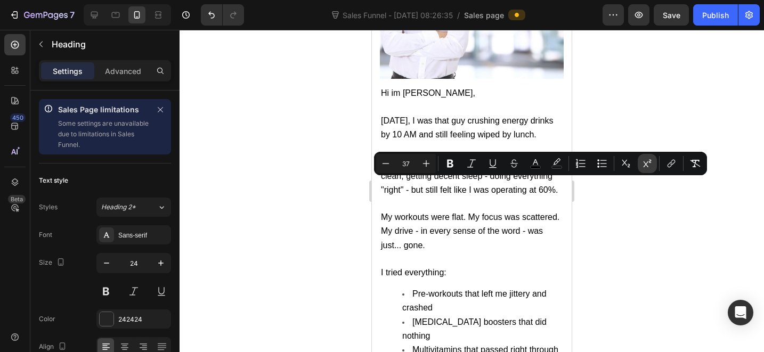
click at [642, 159] on icon "Editor contextual toolbar" at bounding box center [647, 163] width 11 height 11
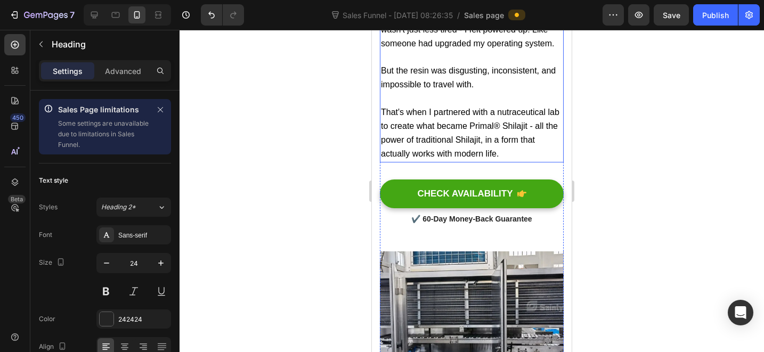
scroll to position [6883, 0]
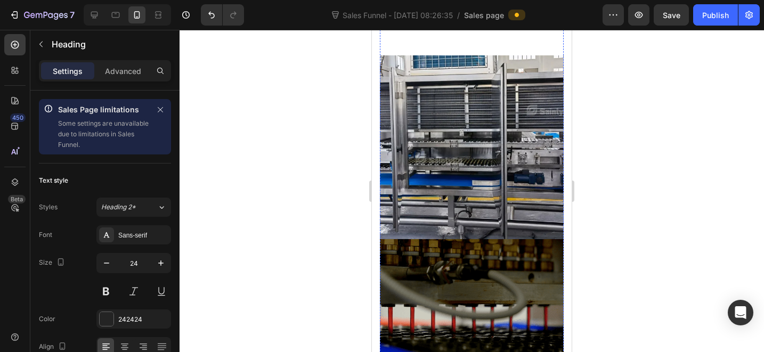
drag, startPoint x: 510, startPoint y: 226, endPoint x: 511, endPoint y: 235, distance: 8.6
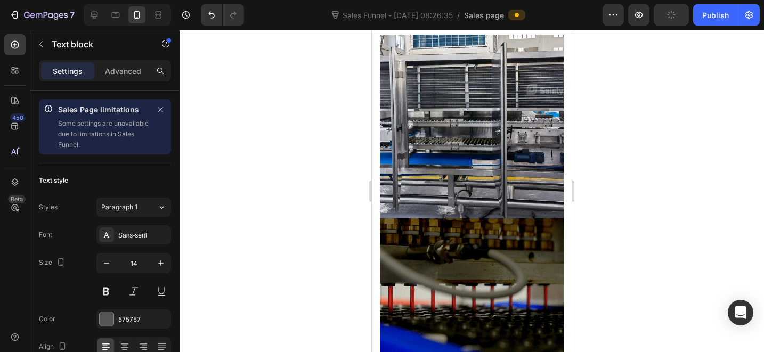
scroll to position [7007, 0]
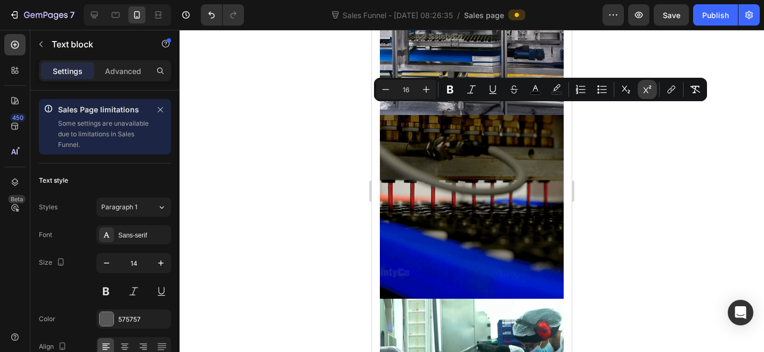
click at [642, 87] on icon "Editor contextual toolbar" at bounding box center [647, 89] width 11 height 11
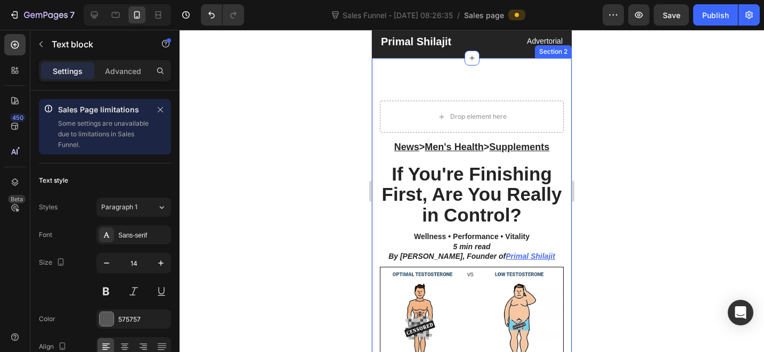
scroll to position [0, 0]
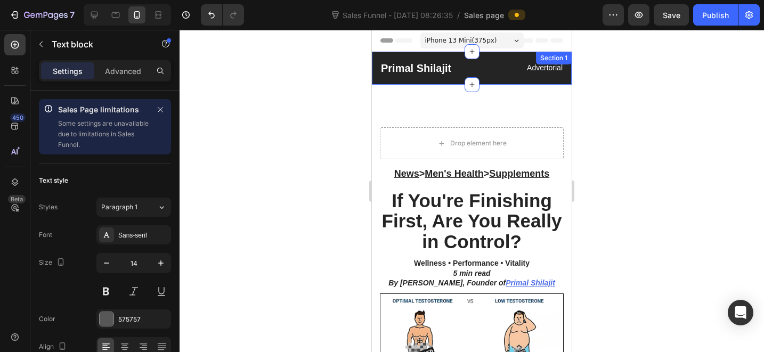
click at [413, 70] on h2 "Primal Shilajit" at bounding box center [426, 68] width 92 height 16
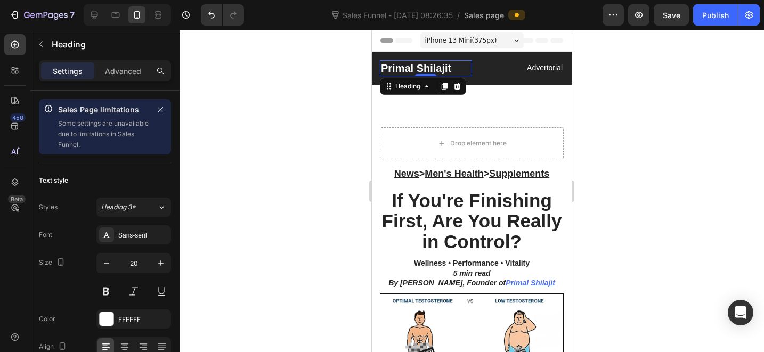
click at [414, 70] on h2 "Primal Shilajit" at bounding box center [426, 68] width 92 height 16
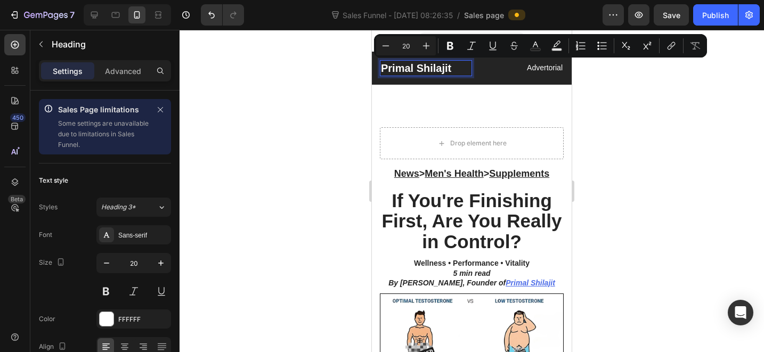
click at [414, 68] on p "Primal Shilajit" at bounding box center [426, 68] width 90 height 14
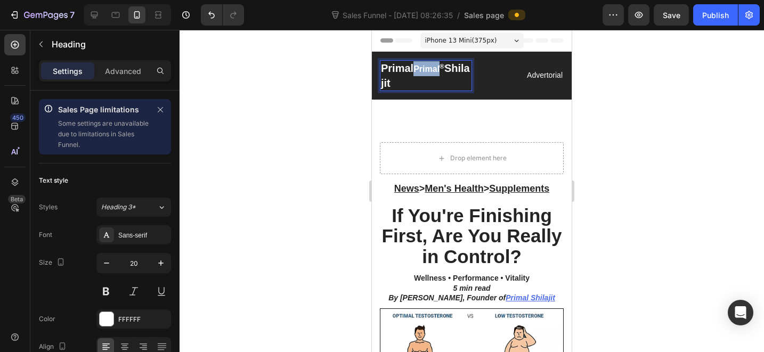
drag, startPoint x: 439, startPoint y: 69, endPoint x: 416, endPoint y: 68, distance: 23.5
click at [416, 68] on strong "Primal ®" at bounding box center [428, 68] width 31 height 9
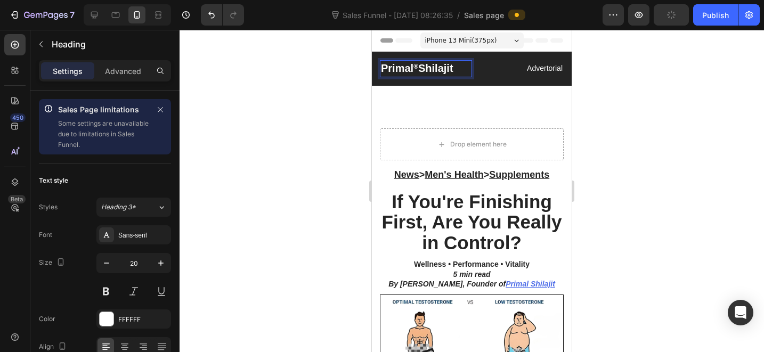
click at [412, 68] on p "Primal ® Shilajit" at bounding box center [426, 68] width 90 height 15
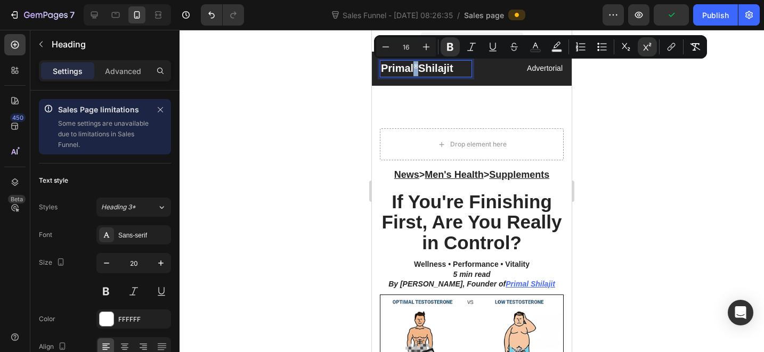
click at [418, 68] on sup "®" at bounding box center [415, 66] width 5 height 7
click at [429, 44] on icon "Editor contextual toolbar" at bounding box center [426, 47] width 11 height 11
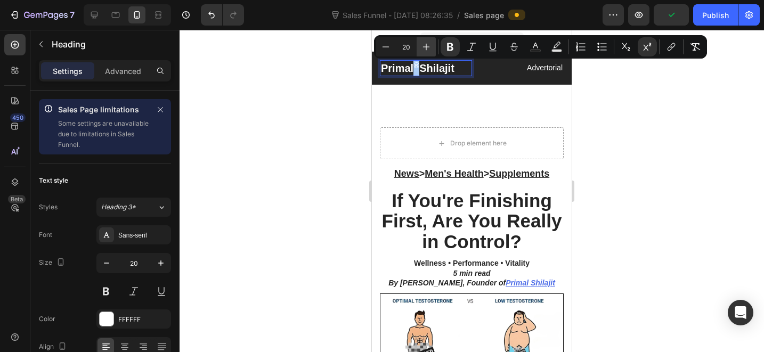
click at [429, 44] on icon "Editor contextual toolbar" at bounding box center [426, 47] width 11 height 11
type input "21"
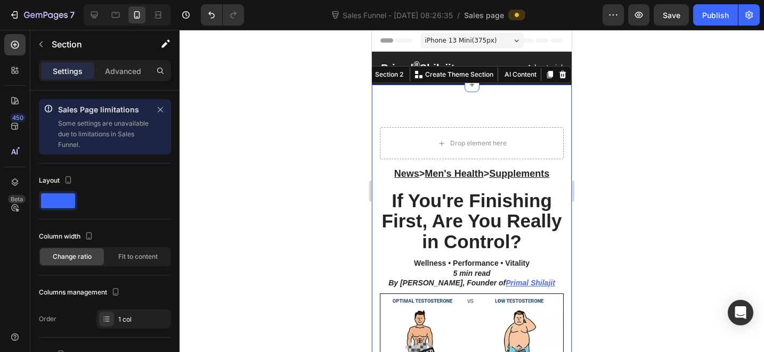
click at [652, 104] on div at bounding box center [472, 191] width 584 height 322
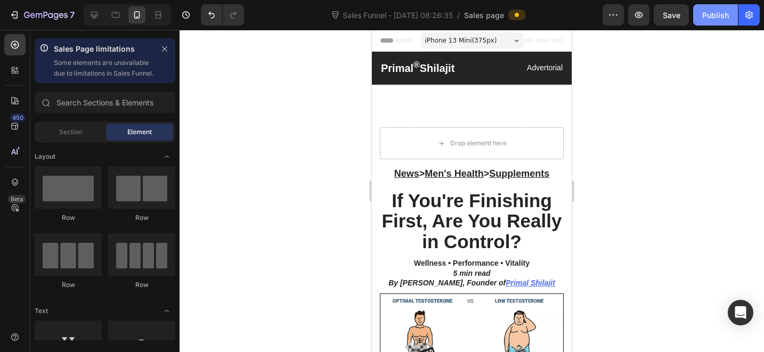
click at [728, 22] on button "Publish" at bounding box center [715, 14] width 45 height 21
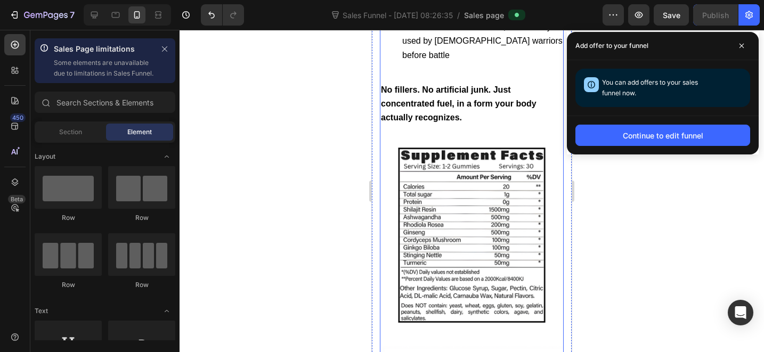
scroll to position [2894, 0]
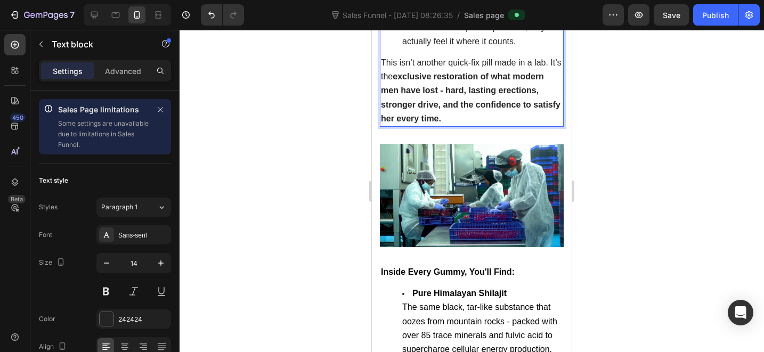
scroll to position [2479, 0]
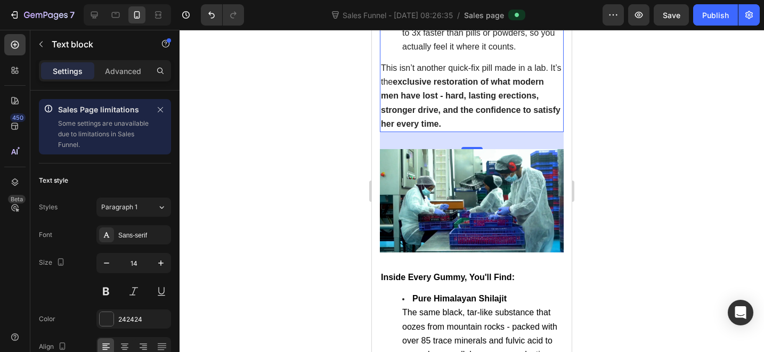
click at [632, 114] on div at bounding box center [472, 191] width 584 height 322
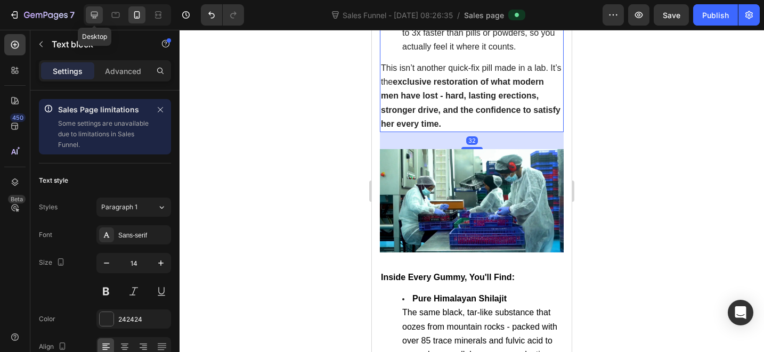
click at [102, 13] on div at bounding box center [94, 14] width 17 height 17
type input "16"
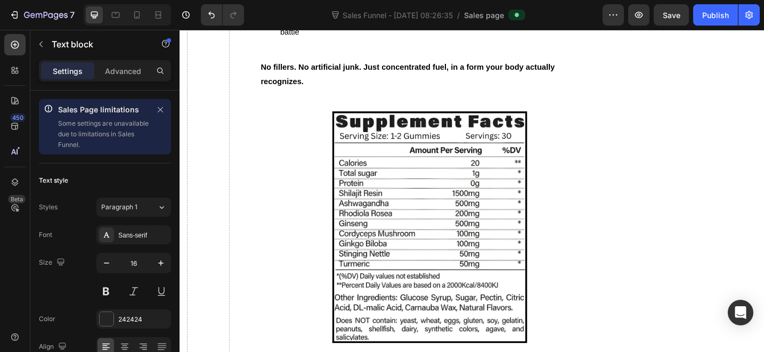
scroll to position [2490, 0]
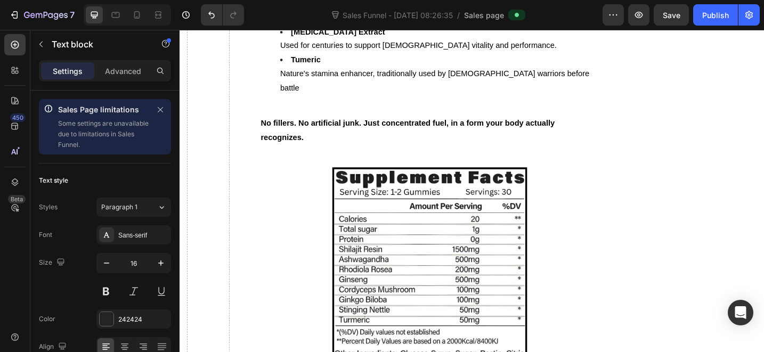
drag, startPoint x: 335, startPoint y: 105, endPoint x: 383, endPoint y: 129, distance: 53.6
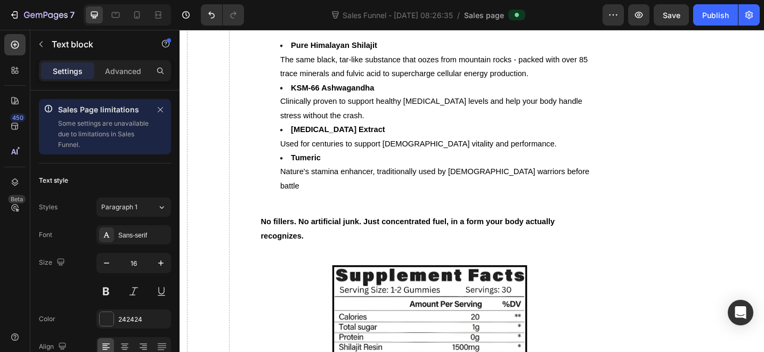
scroll to position [2692, 0]
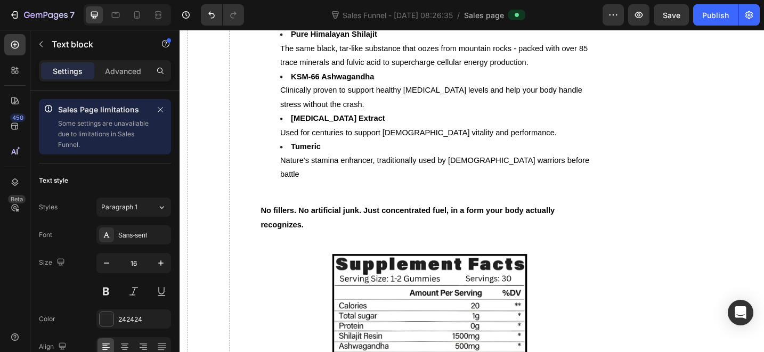
drag, startPoint x: 321, startPoint y: 270, endPoint x: 331, endPoint y: 281, distance: 15.5
drag, startPoint x: 337, startPoint y: 300, endPoint x: 350, endPoint y: 303, distance: 13.7
drag, startPoint x: 354, startPoint y: 303, endPoint x: 266, endPoint y: 225, distance: 118.1
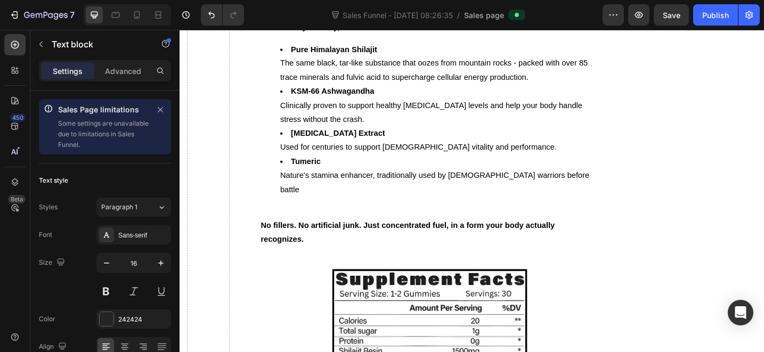
scroll to position [2710, 0]
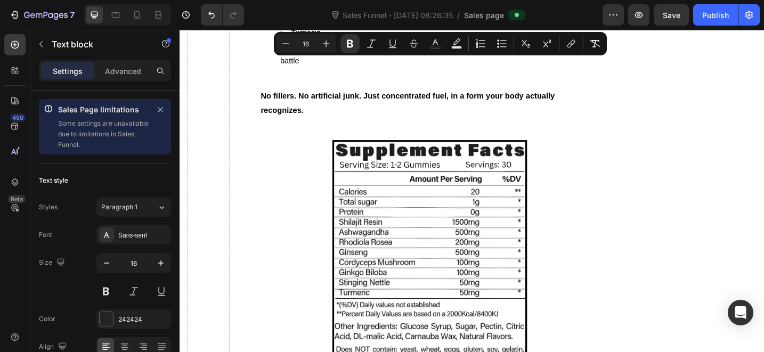
drag, startPoint x: 315, startPoint y: 251, endPoint x: 382, endPoint y: 168, distance: 106.9
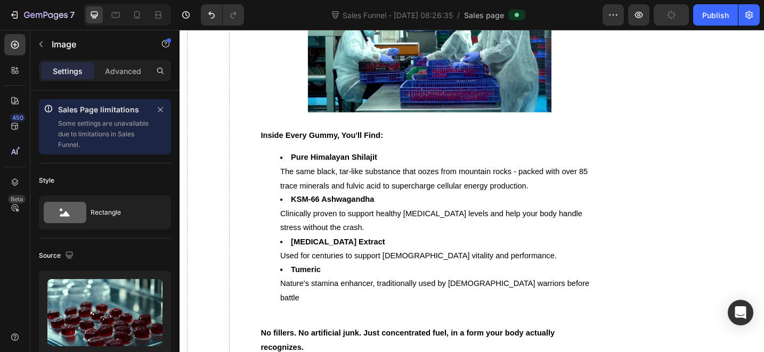
scroll to position [2258, 0]
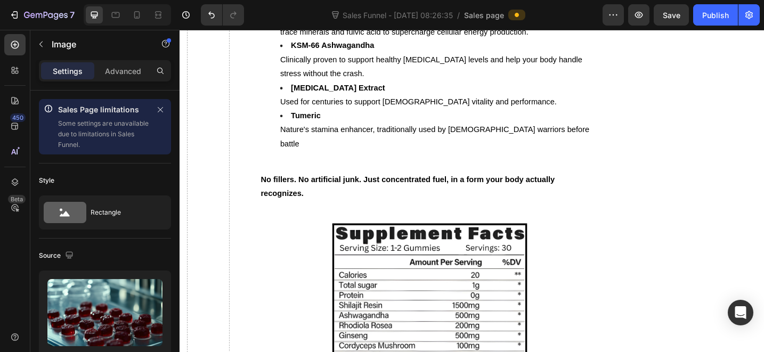
scroll to position [2754, 0]
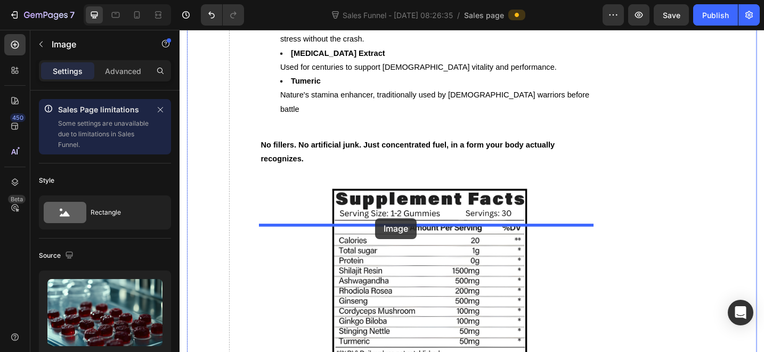
drag, startPoint x: 462, startPoint y: 77, endPoint x: 241, endPoint y: 300, distance: 314.1
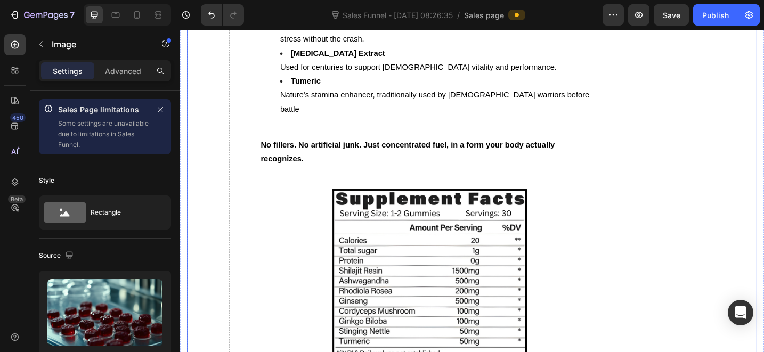
scroll to position [2470, 0]
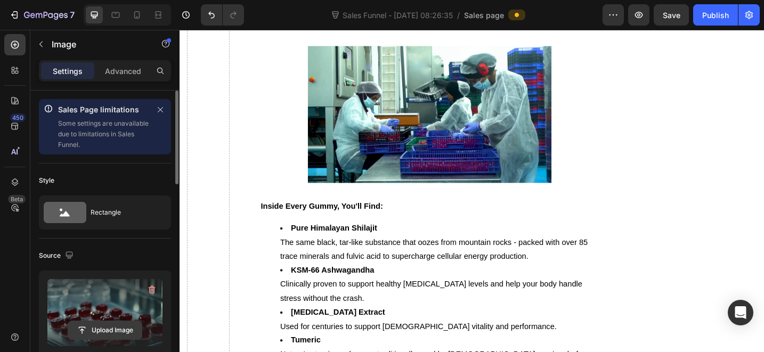
click at [131, 327] on input "file" at bounding box center [105, 330] width 74 height 18
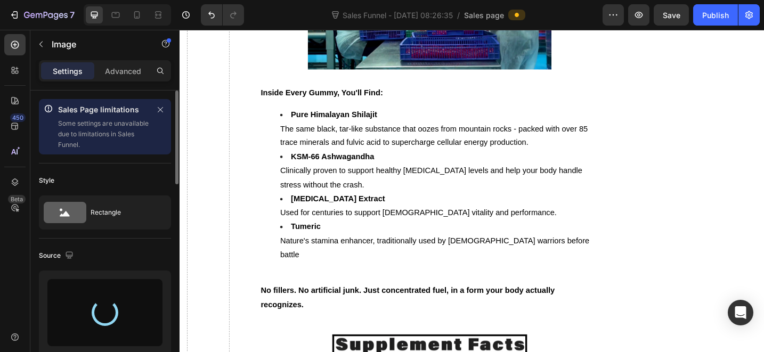
type input "[URL][DOMAIN_NAME]"
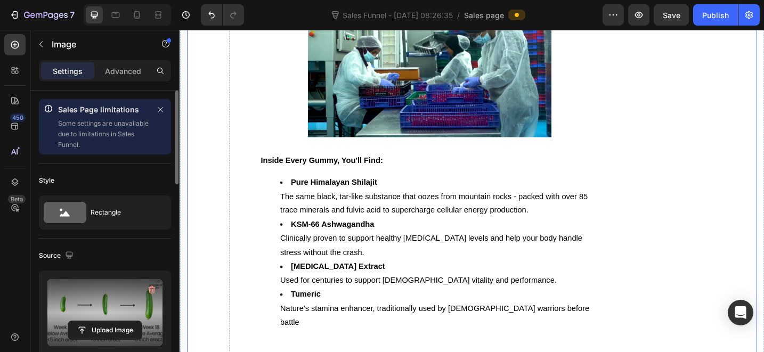
scroll to position [2469, 0]
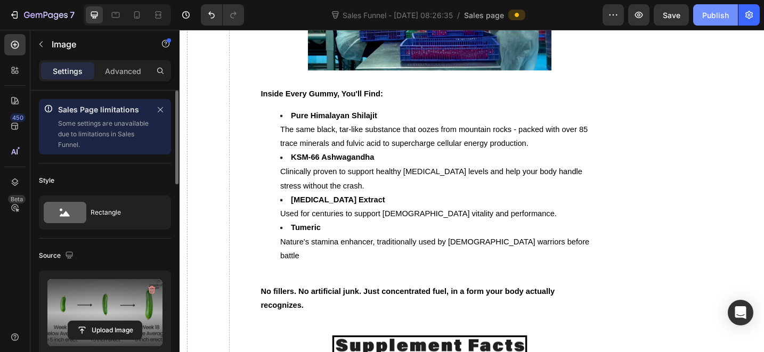
click at [716, 18] on div "Publish" at bounding box center [715, 15] width 27 height 11
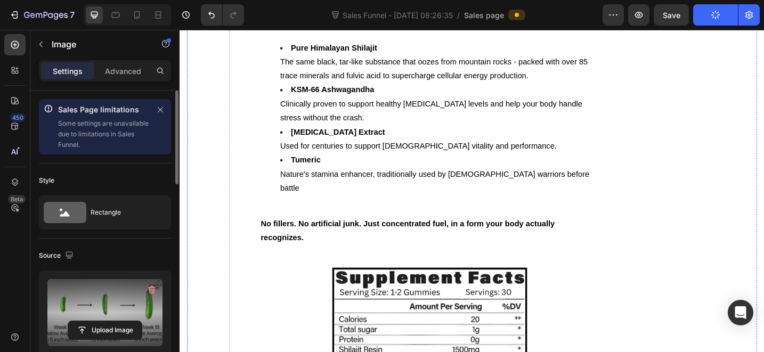
scroll to position [2546, 0]
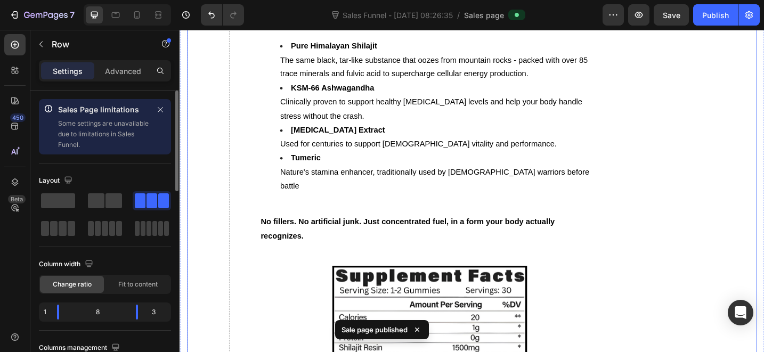
click at [133, 17] on icon at bounding box center [137, 15] width 11 height 11
type input "0"
type input "100%"
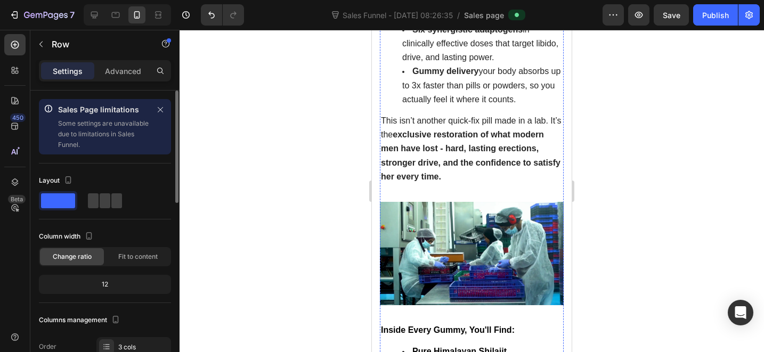
scroll to position [2492, 0]
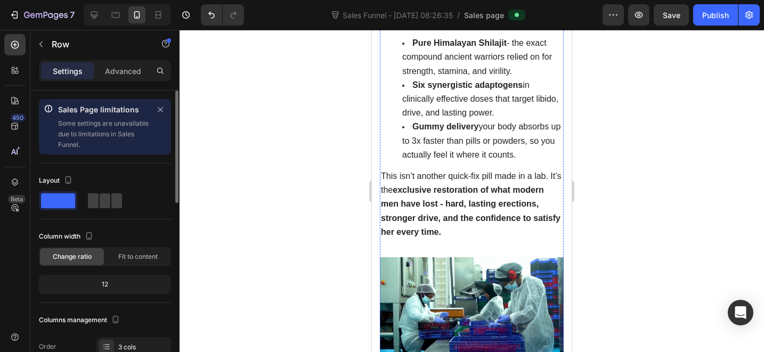
click at [663, 244] on div at bounding box center [472, 191] width 584 height 322
